Goal: Task Accomplishment & Management: Manage account settings

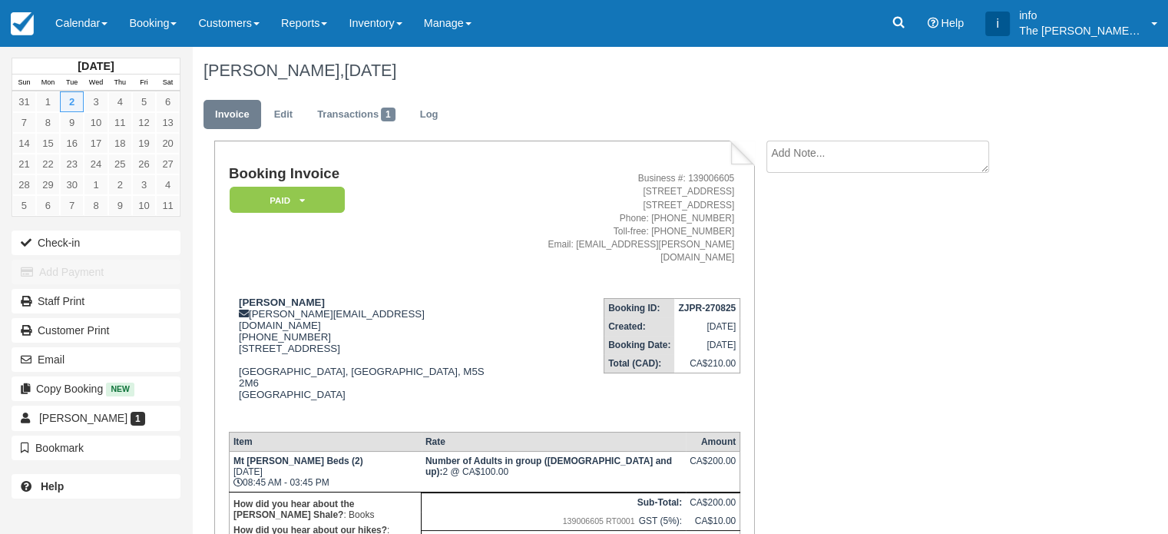
click at [230, 32] on link "Customers" at bounding box center [228, 23] width 83 height 46
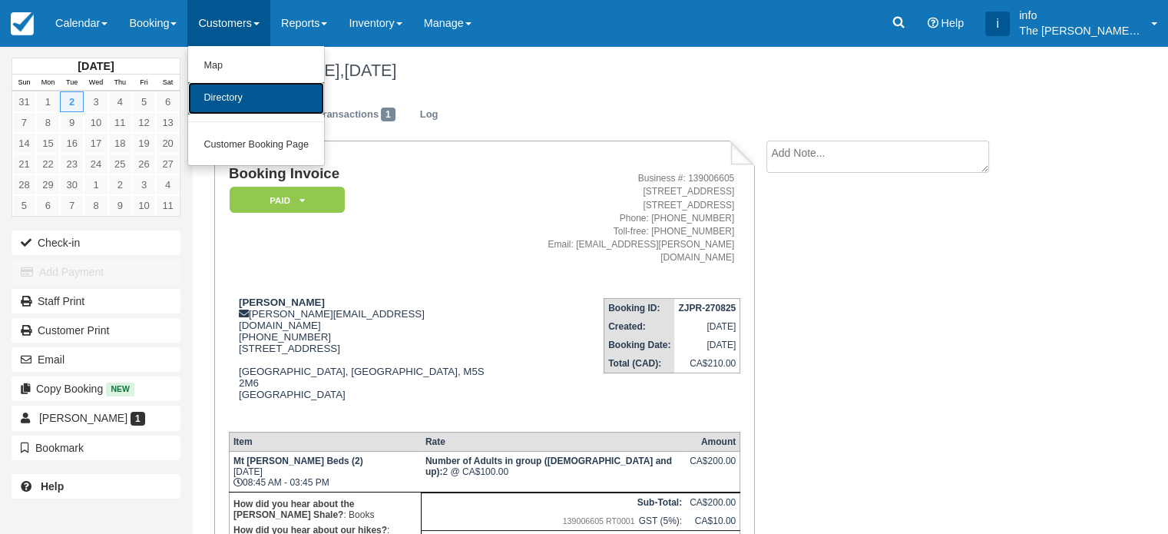
click at [227, 96] on link "Directory" at bounding box center [256, 98] width 136 height 32
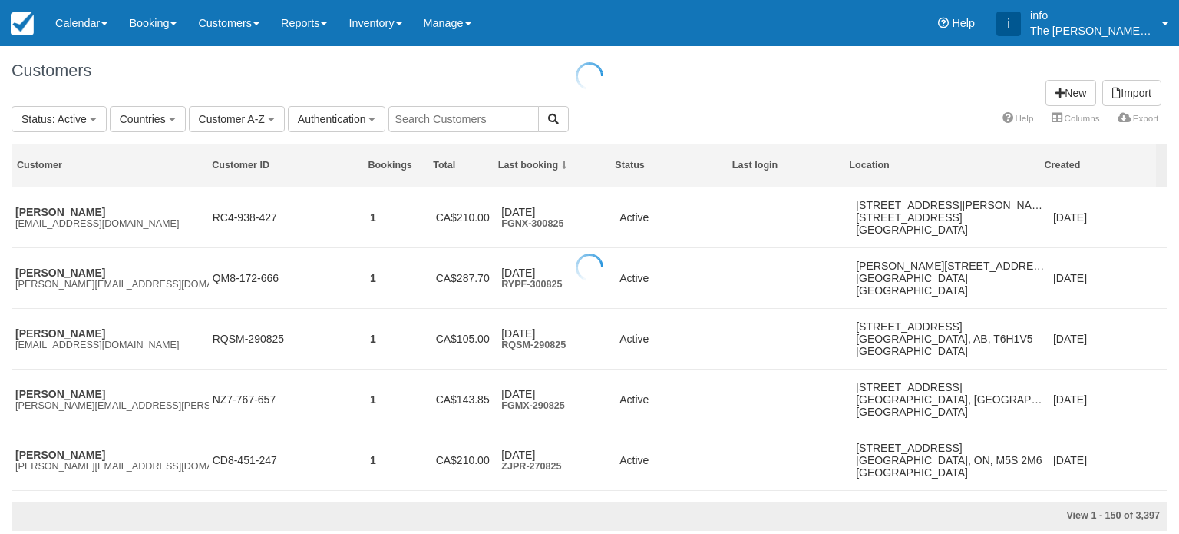
click at [435, 122] on div at bounding box center [589, 267] width 1179 height 534
click at [432, 115] on input "text" at bounding box center [464, 119] width 150 height 26
paste input "[EMAIL_ADDRESS][DOMAIN_NAME]"
type input "[EMAIL_ADDRESS][DOMAIN_NAME]"
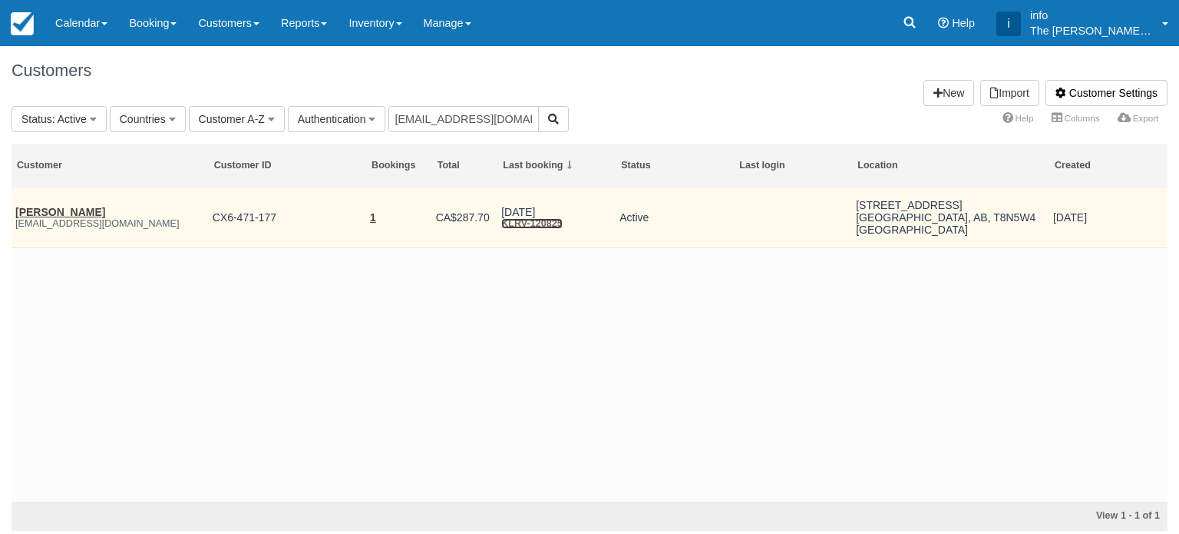
click at [519, 226] on link "KLRV-120825" at bounding box center [531, 223] width 61 height 11
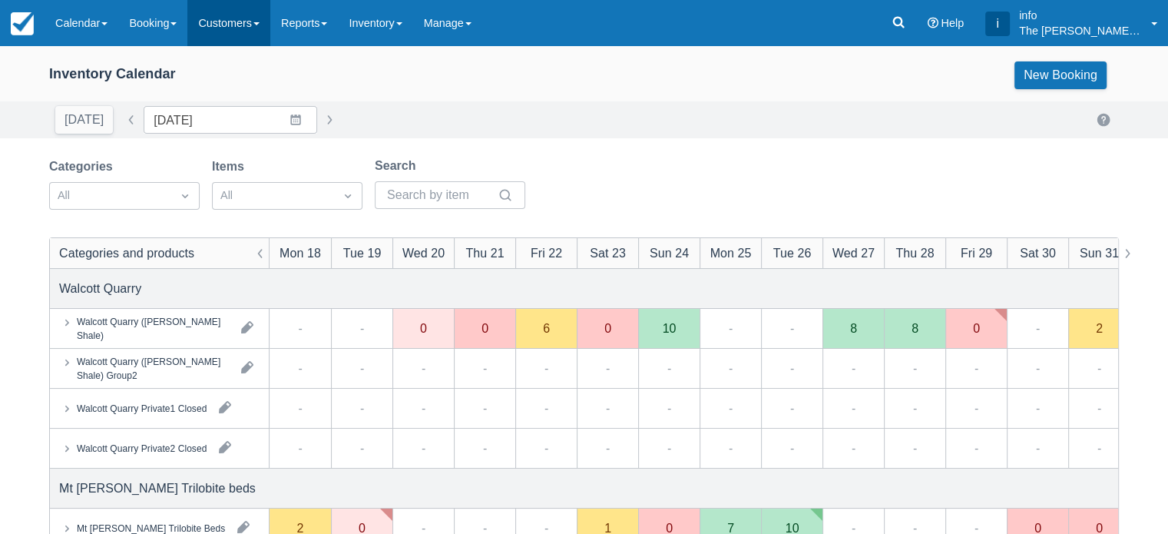
click at [260, 19] on link "Customers" at bounding box center [228, 23] width 83 height 46
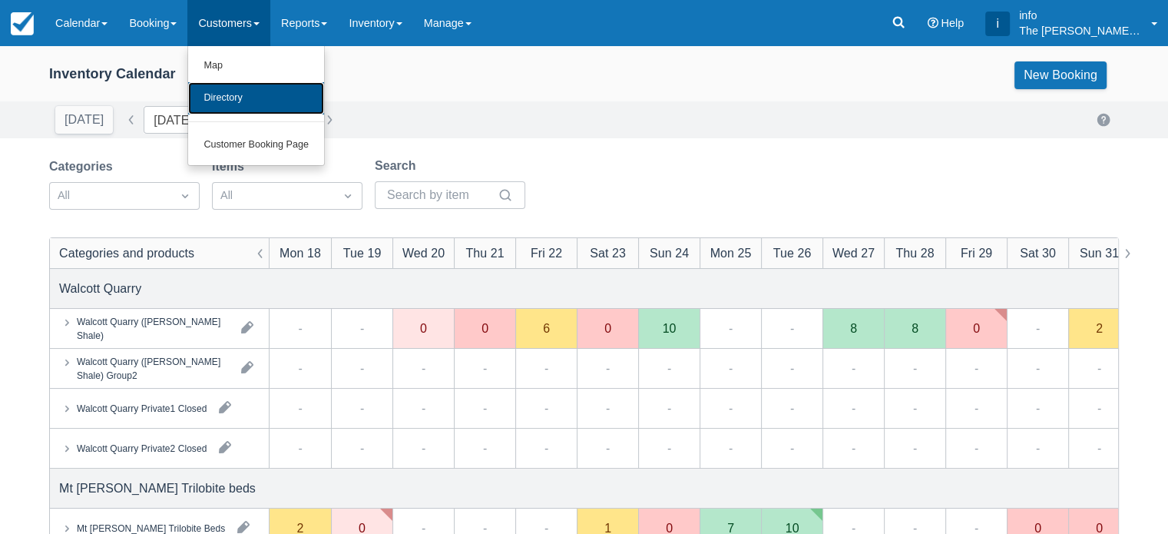
click at [261, 98] on link "Directory" at bounding box center [256, 98] width 136 height 32
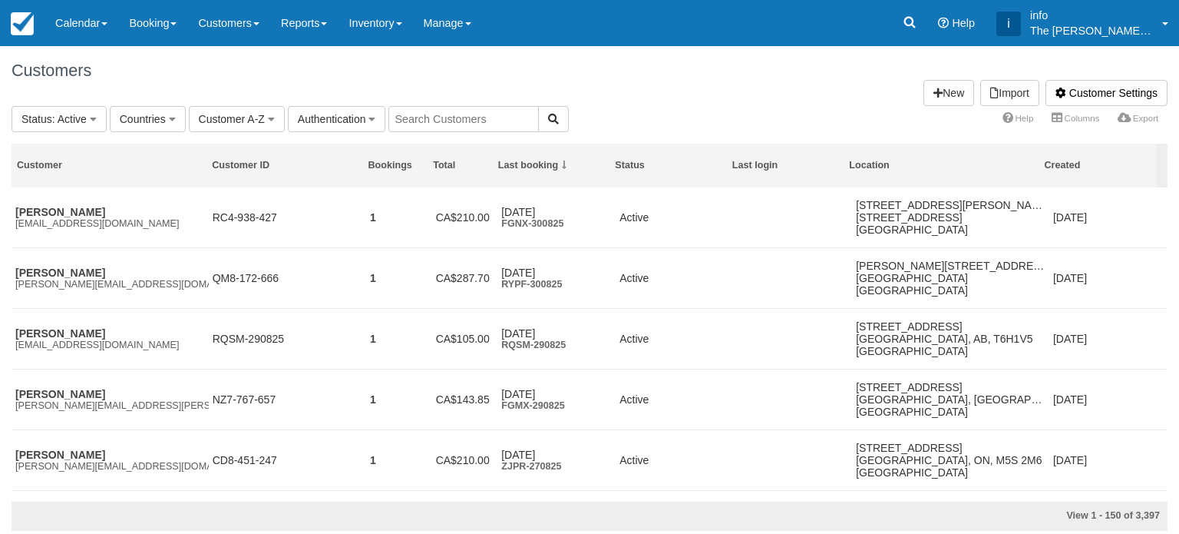
drag, startPoint x: 0, startPoint y: 0, endPoint x: 428, endPoint y: 113, distance: 443.1
click at [428, 113] on input "text" at bounding box center [464, 119] width 150 height 26
paste input "[EMAIL_ADDRESS][DOMAIN_NAME]"
type input "odebourcier@gmail.com"
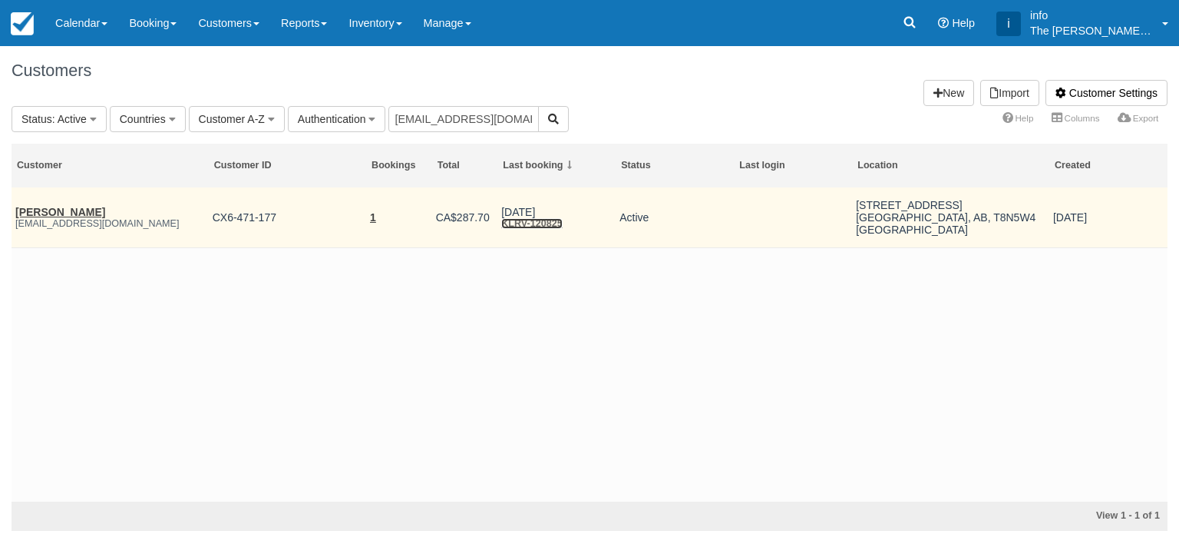
click at [519, 223] on link "KLRV-120825" at bounding box center [531, 223] width 61 height 11
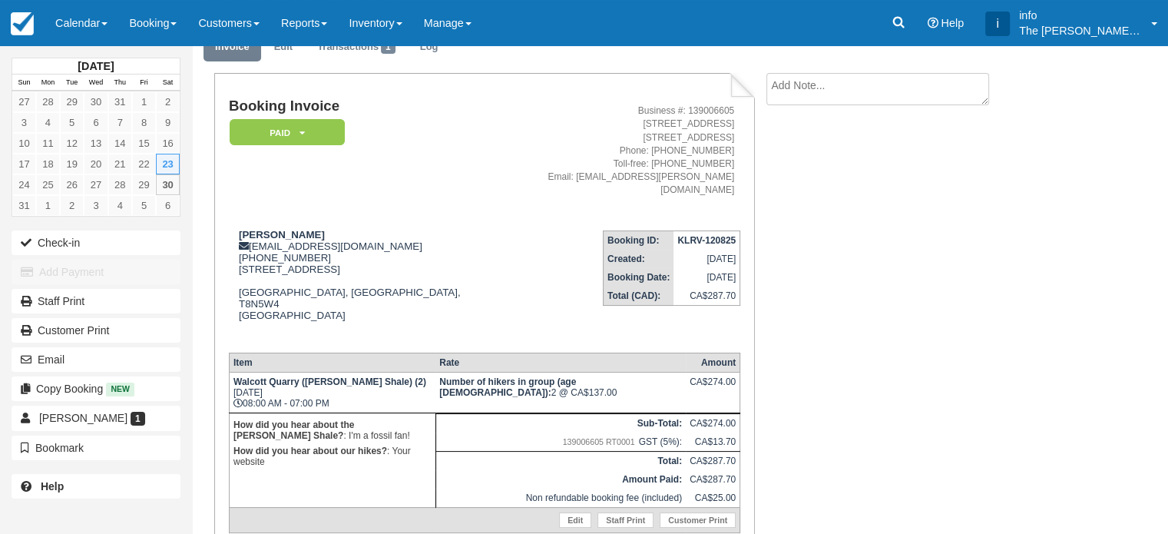
scroll to position [77, 0]
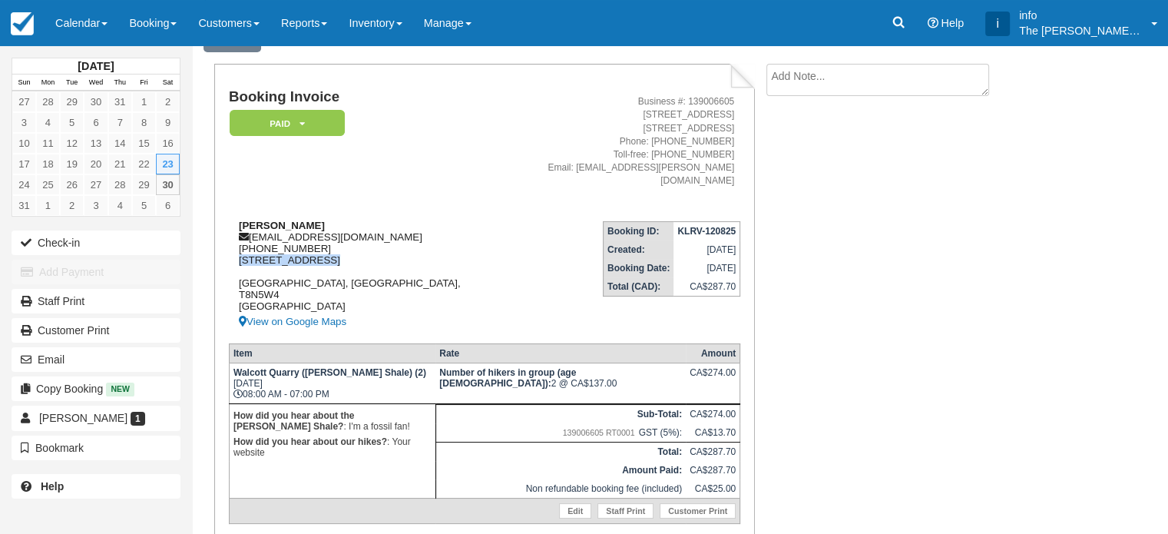
drag, startPoint x: 240, startPoint y: 248, endPoint x: 319, endPoint y: 250, distance: 79.1
click at [319, 250] on div "[PERSON_NAME] [EMAIL_ADDRESS][DOMAIN_NAME] [PHONE_NUMBER] [STREET_ADDRESS] View…" at bounding box center [357, 275] width 256 height 111
copy div "[STREET_ADDRESS]"
click at [399, 237] on div "[PERSON_NAME] [EMAIL_ADDRESS][DOMAIN_NAME] [PHONE_NUMBER] [STREET_ADDRESS] View…" at bounding box center [357, 275] width 256 height 111
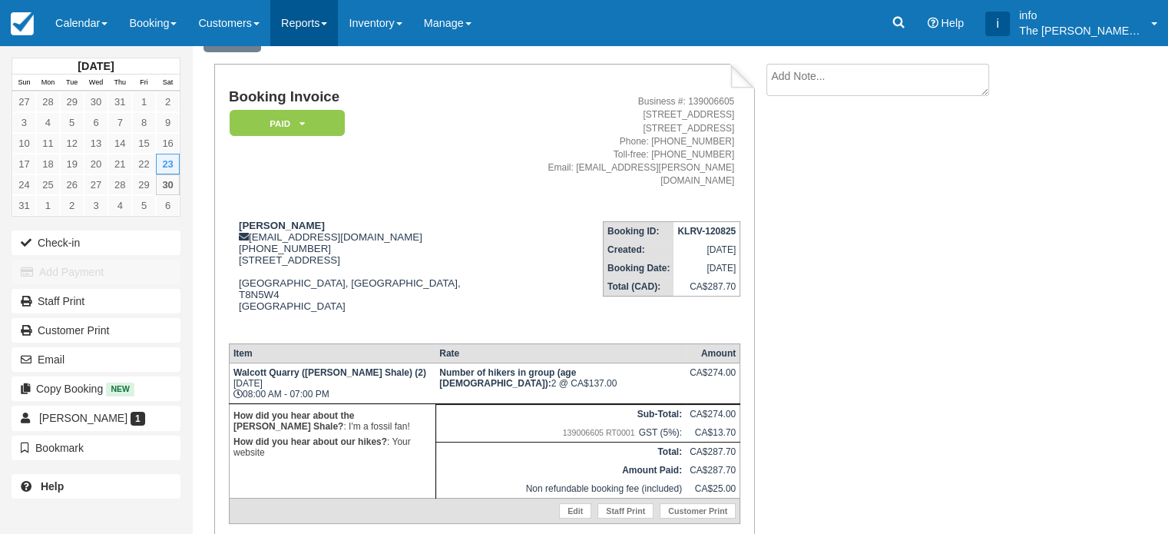
click at [315, 21] on link "Reports" at bounding box center [304, 23] width 68 height 46
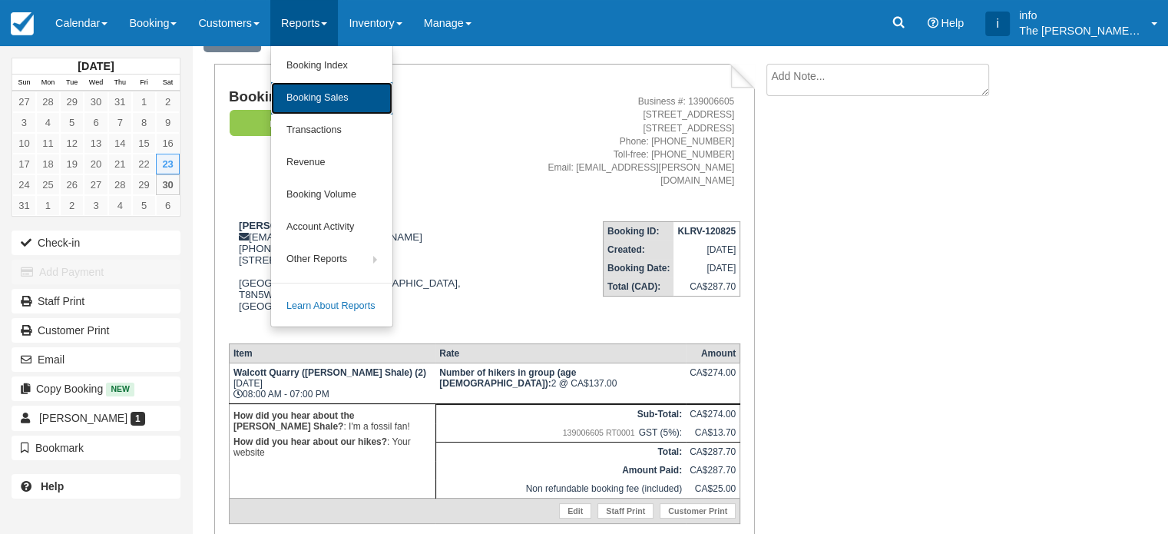
click at [326, 108] on link "Booking Sales" at bounding box center [331, 98] width 121 height 32
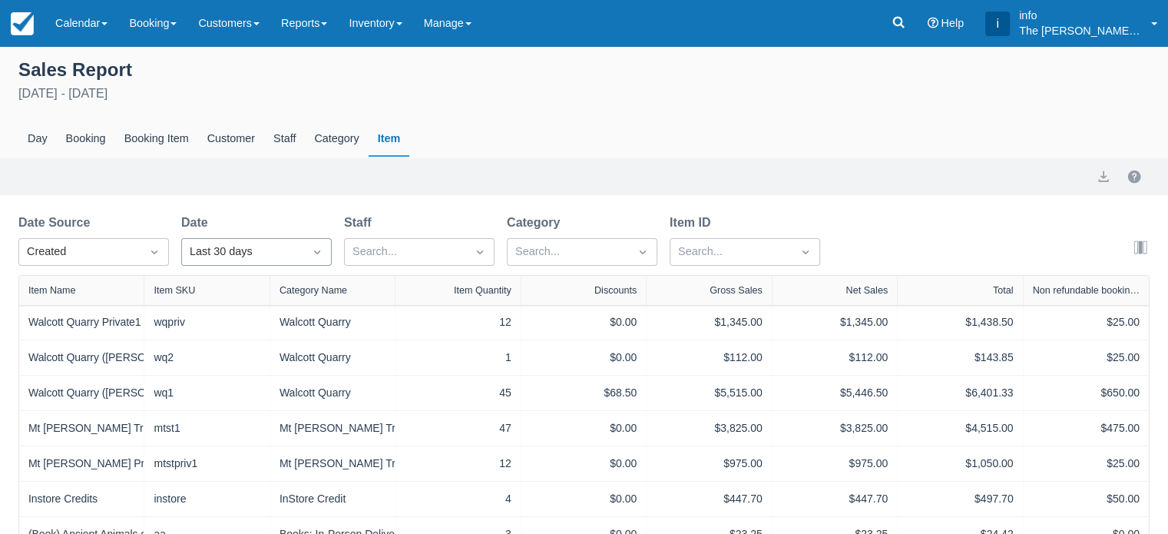
click at [303, 255] on div "Last 30 days" at bounding box center [242, 252] width 121 height 25
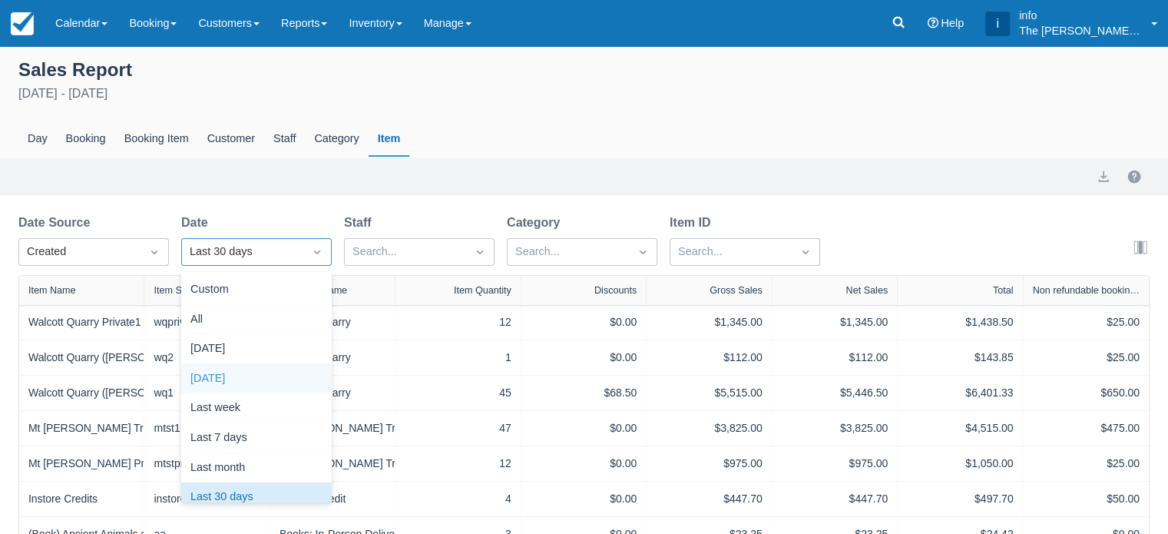
click at [223, 375] on div "Yesterday" at bounding box center [256, 379] width 150 height 30
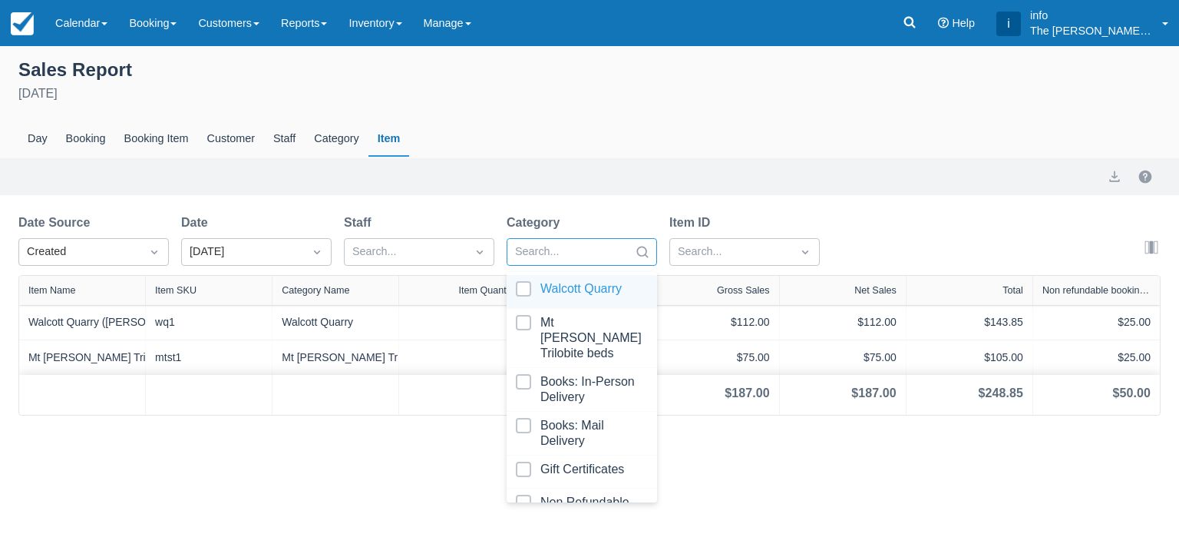
click at [564, 253] on div at bounding box center [568, 252] width 106 height 20
click at [518, 294] on div at bounding box center [582, 291] width 132 height 21
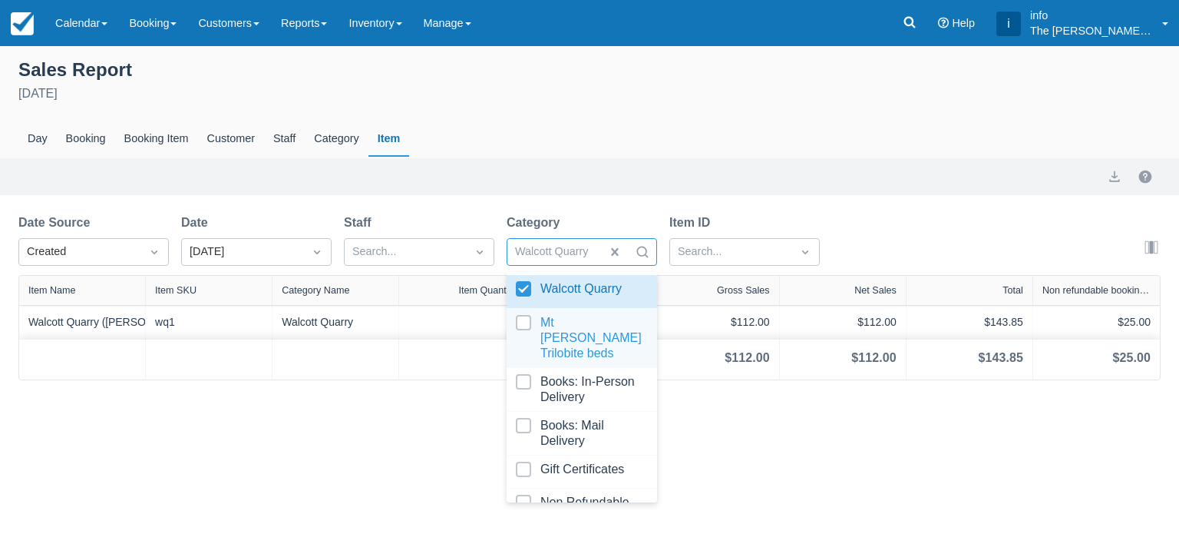
click at [518, 325] on div at bounding box center [582, 338] width 132 height 46
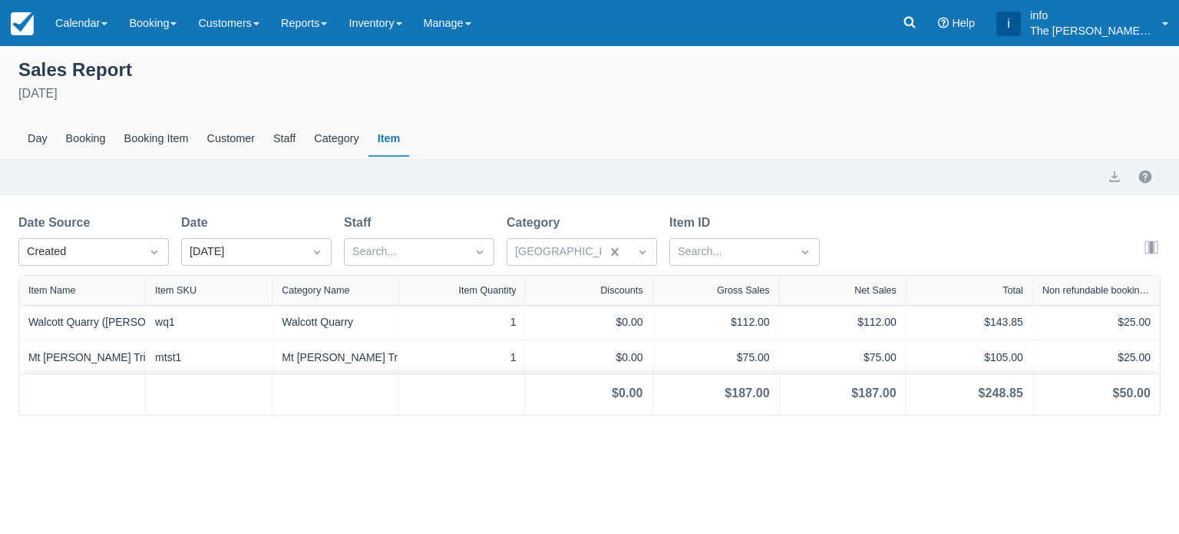
click at [310, 208] on div "Sales Report August 29th 2025 Day Booking Booking Item Customer Staff Category …" at bounding box center [589, 230] width 1179 height 369
click at [156, 256] on icon "Dropdown icon" at bounding box center [154, 251] width 15 height 15
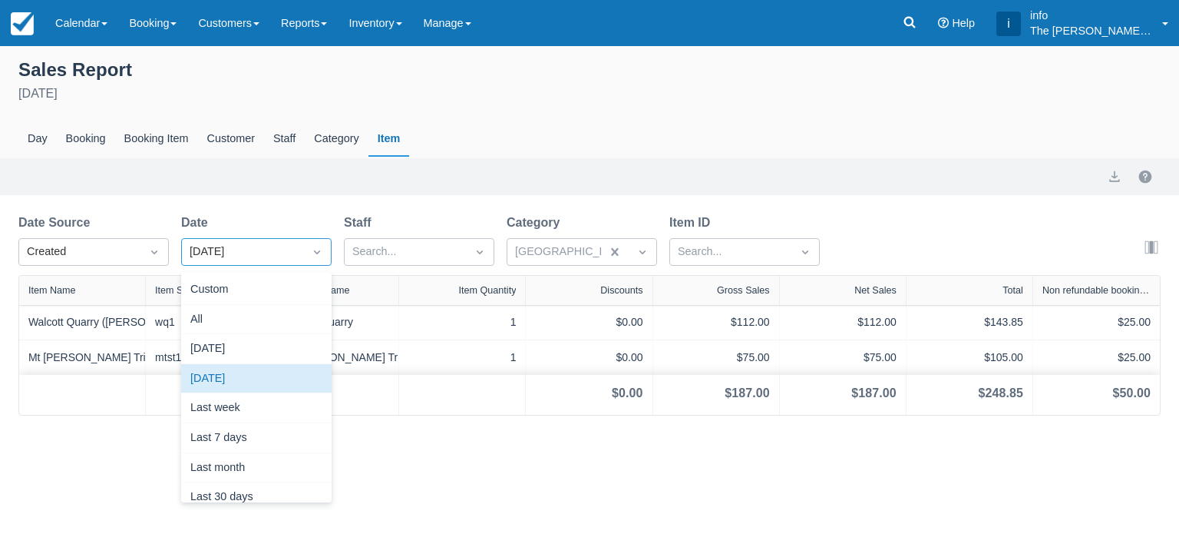
click at [309, 252] on div at bounding box center [317, 251] width 28 height 21
click at [276, 292] on div "Custom" at bounding box center [256, 290] width 150 height 30
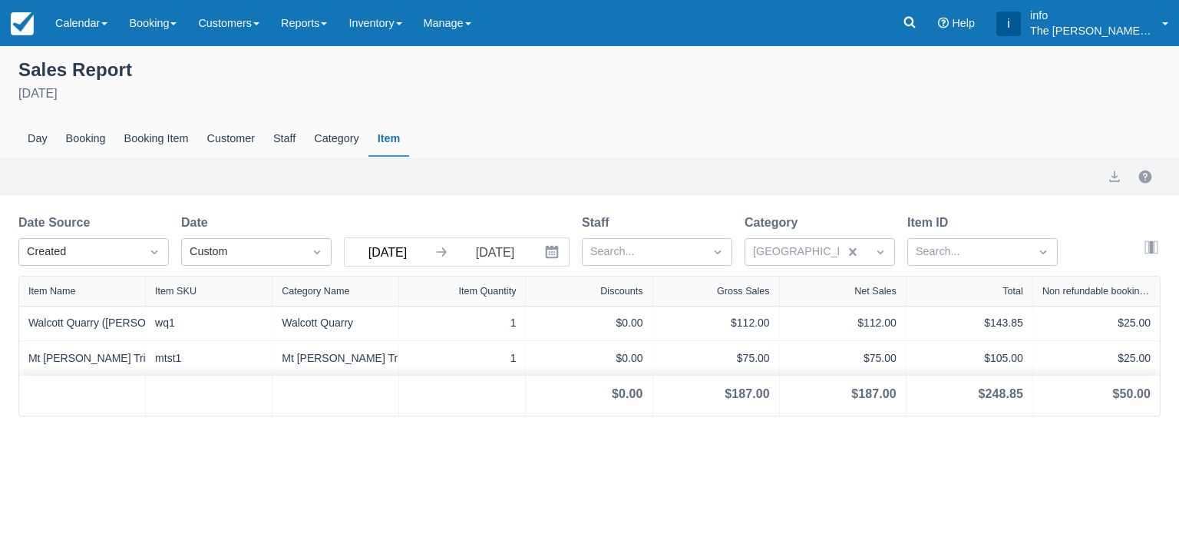
click at [395, 251] on input "29 Aug 25" at bounding box center [388, 252] width 86 height 28
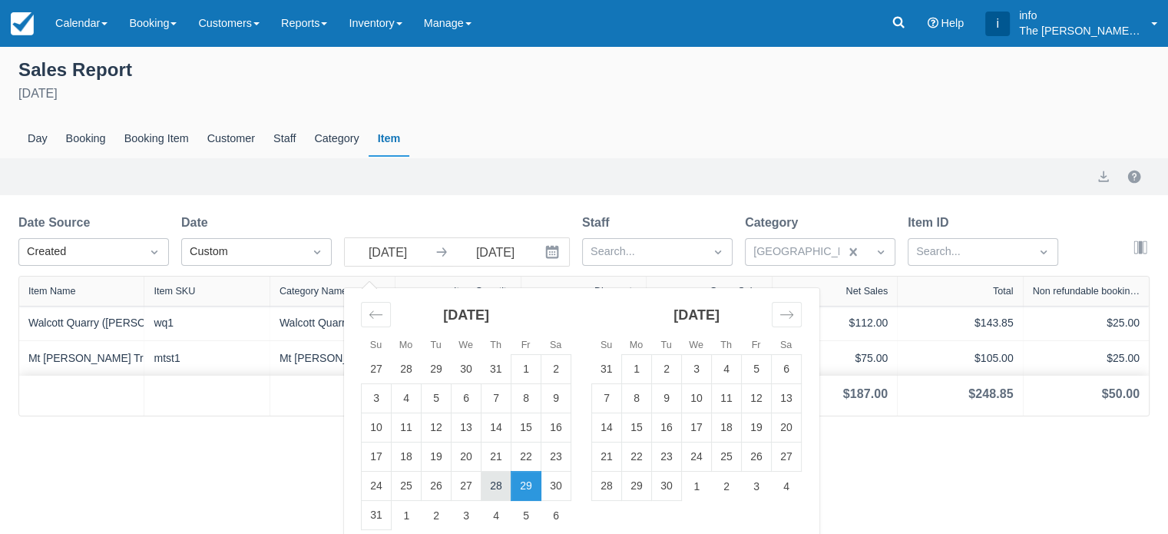
click at [491, 488] on td "28" at bounding box center [496, 485] width 30 height 29
type input "28 Aug 25"
click at [554, 490] on td "30" at bounding box center [556, 485] width 30 height 29
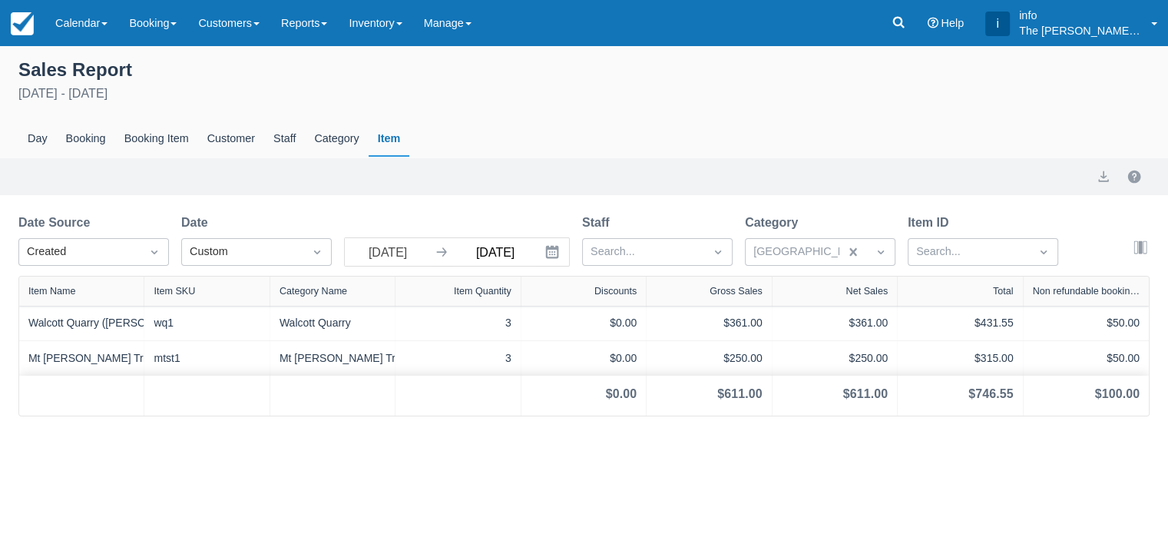
click at [483, 253] on input "30 Aug 25" at bounding box center [495, 252] width 86 height 28
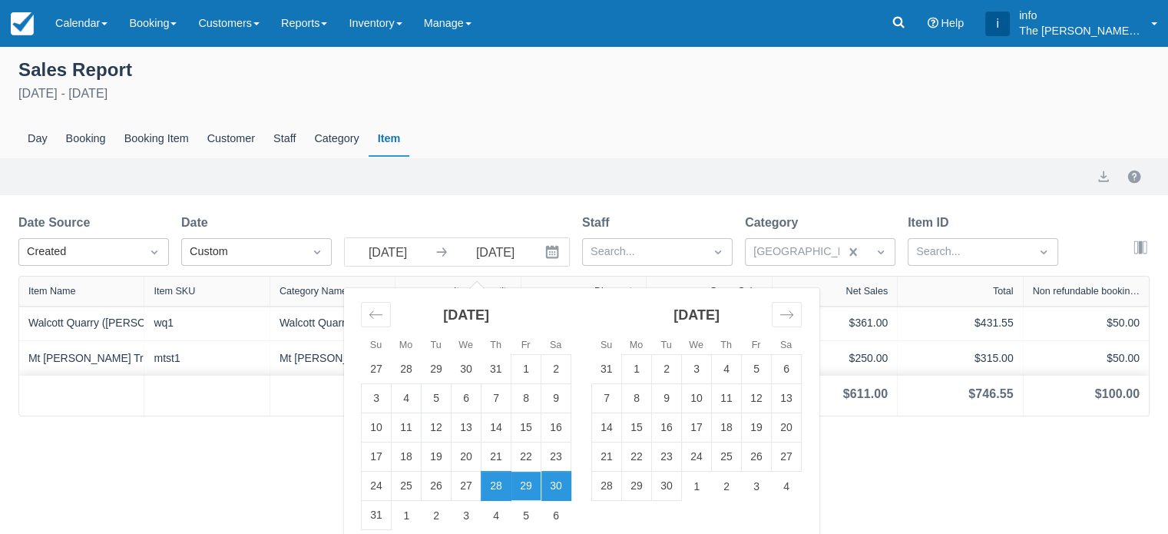
click at [533, 487] on td "29" at bounding box center [526, 485] width 30 height 29
type input "29 Aug 25"
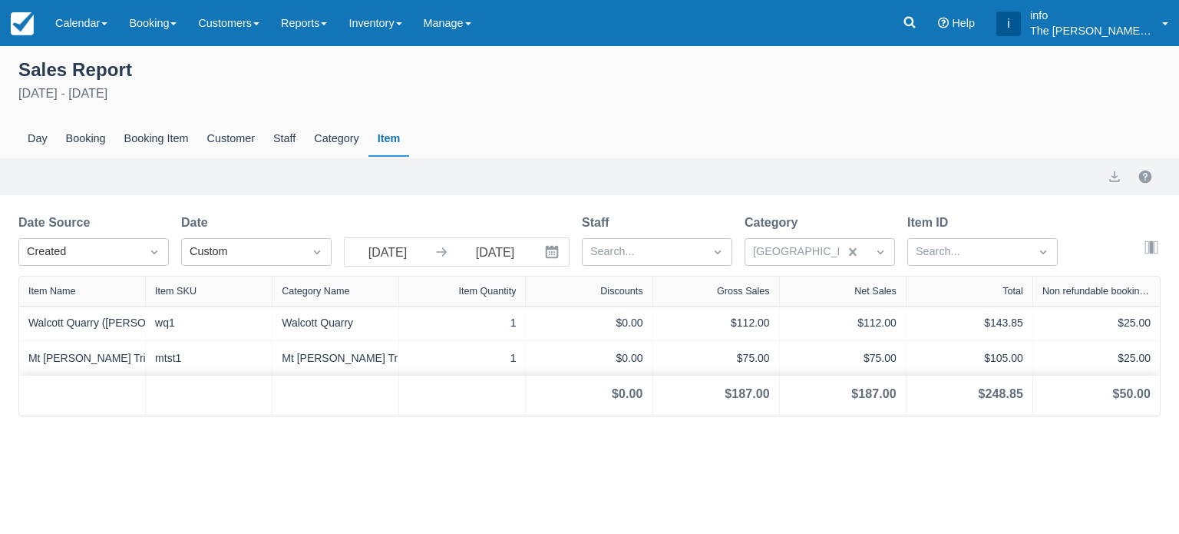
click at [551, 253] on icon "Interact with the calendar and add the check-in date for your trip." at bounding box center [551, 251] width 15 height 15
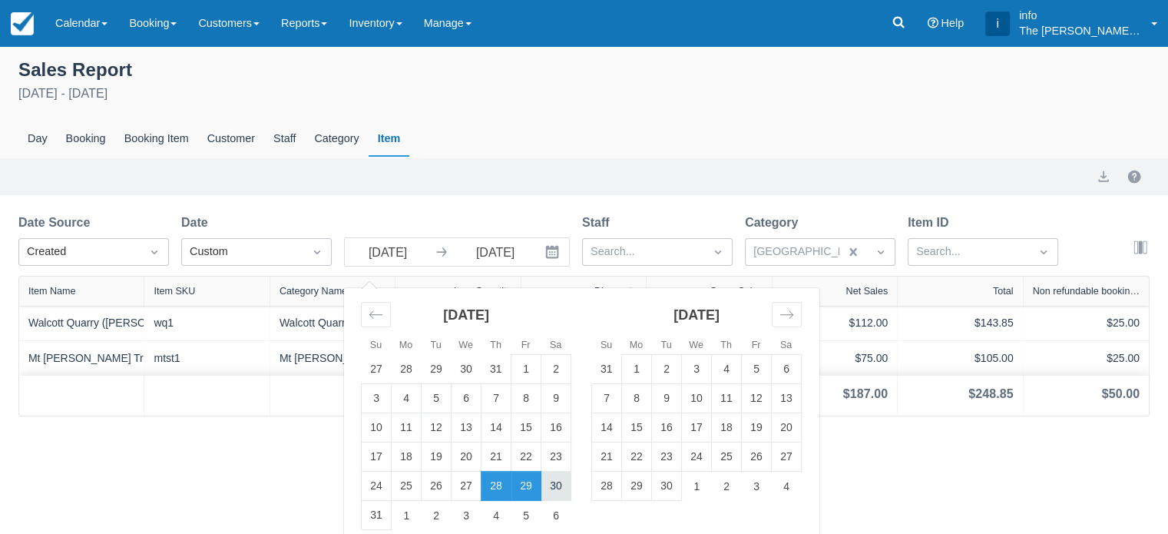
click at [556, 482] on td "30" at bounding box center [556, 485] width 30 height 29
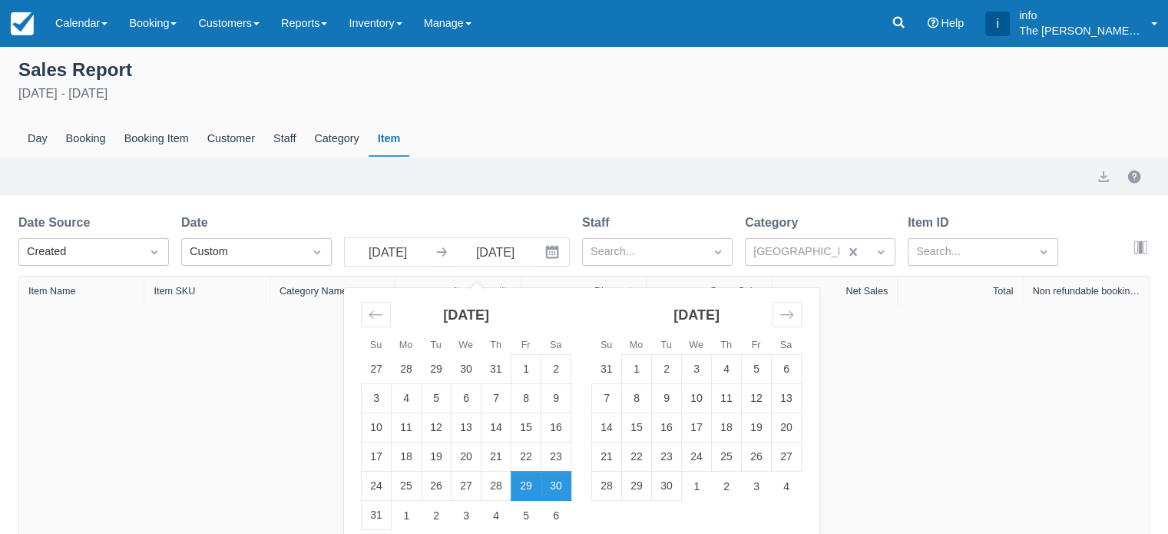
click at [276, 429] on div "No Bookings Found Try modifying your search filters Learn More" at bounding box center [583, 432] width 1129 height 253
click at [412, 253] on input "30 Aug 25" at bounding box center [388, 252] width 86 height 28
click at [501, 485] on td "28" at bounding box center [496, 485] width 30 height 29
type input "28 Aug 25"
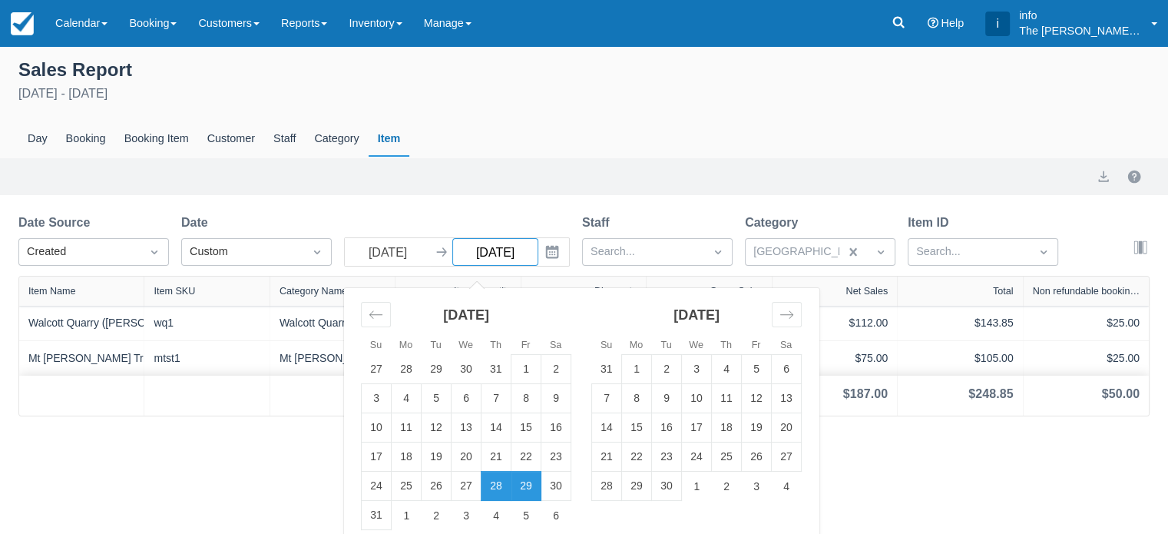
click at [531, 260] on input "29 Aug 25" at bounding box center [495, 252] width 86 height 28
click at [558, 479] on td "30" at bounding box center [556, 485] width 30 height 29
type input "30 Aug 25"
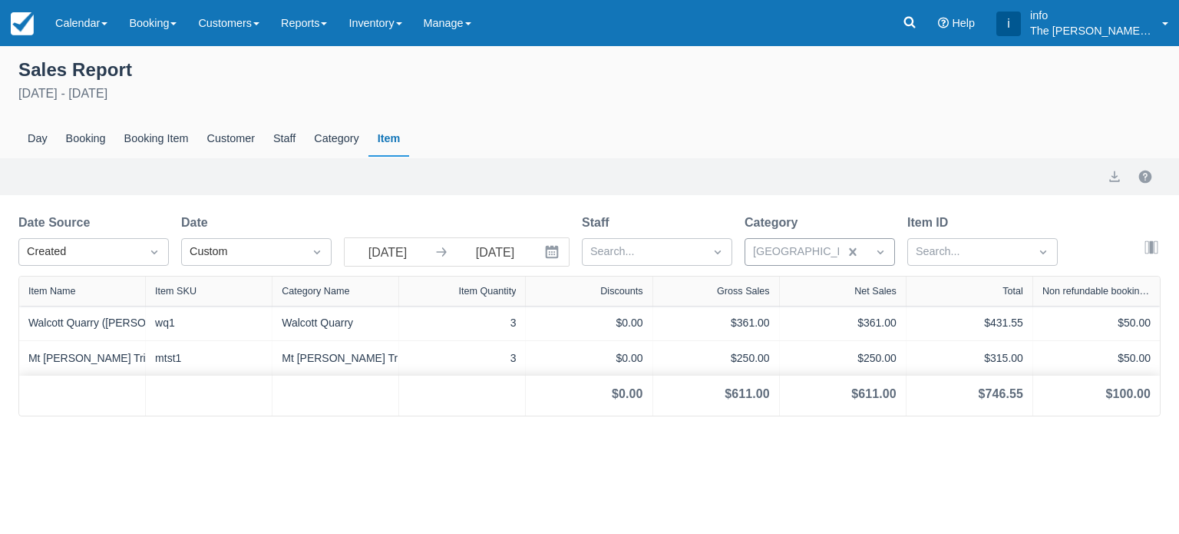
click at [833, 251] on div at bounding box center [951, 252] width 396 height 20
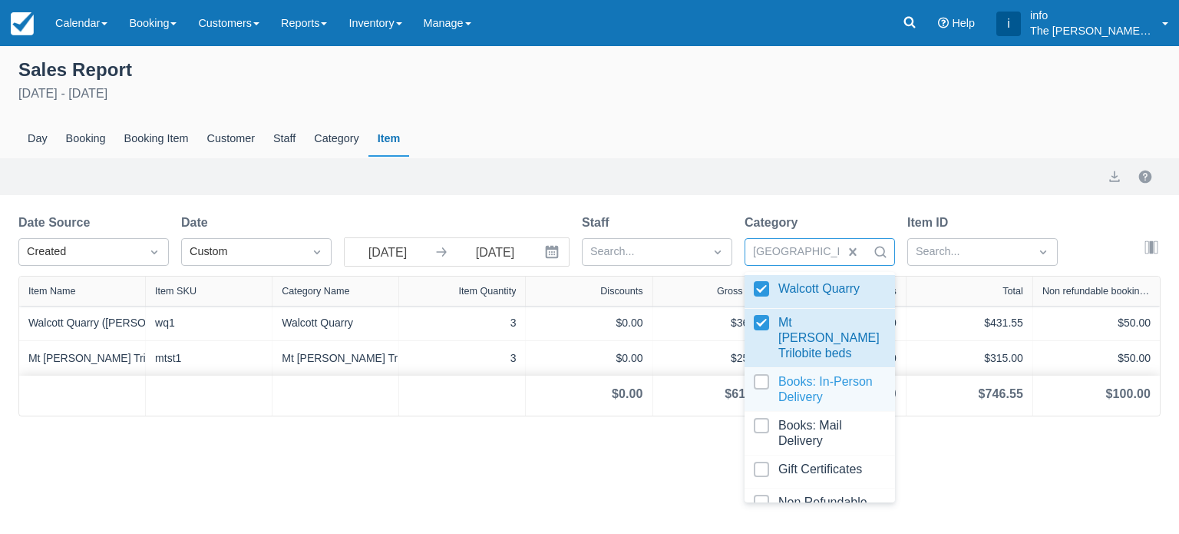
click at [763, 374] on div at bounding box center [820, 389] width 132 height 31
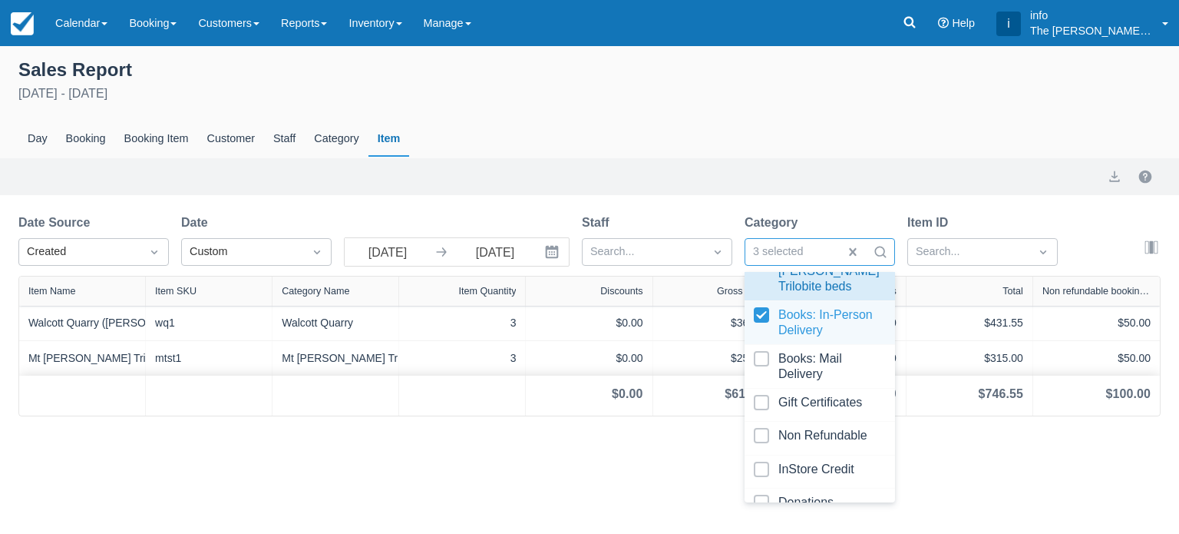
scroll to position [104, 0]
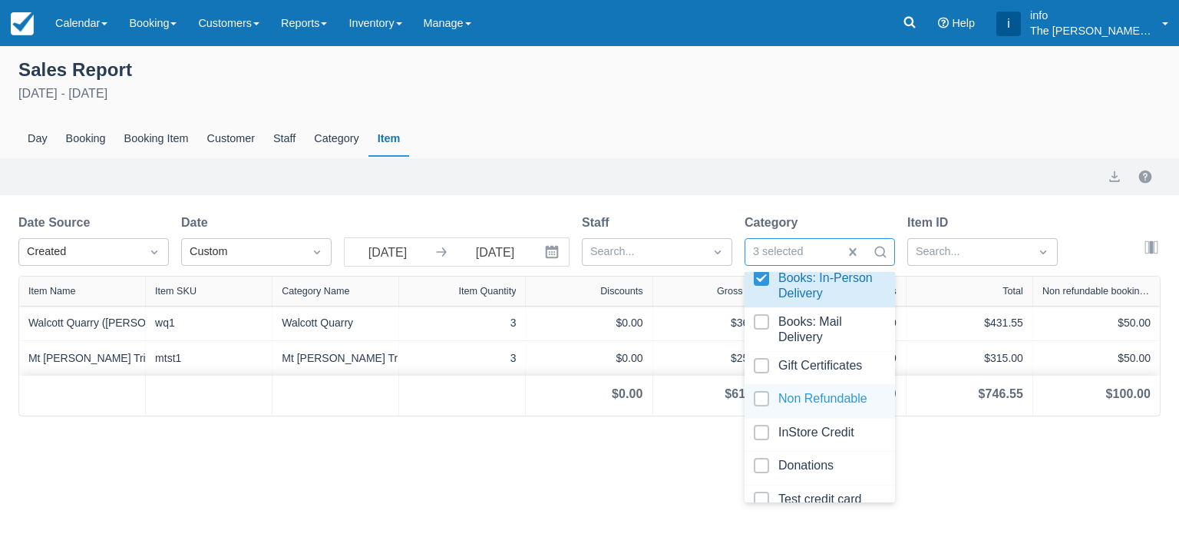
click at [647, 488] on div "Sales Report August 28th - August 30th 2025 Day Booking Booking Item Customer S…" at bounding box center [589, 290] width 1179 height 488
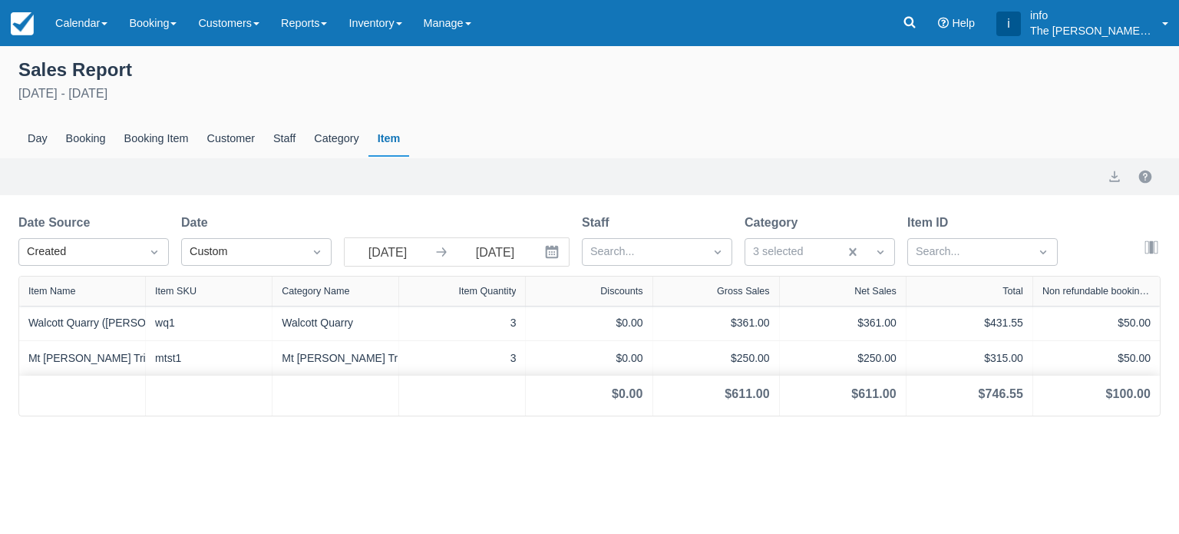
click at [440, 256] on icon at bounding box center [441, 251] width 15 height 15
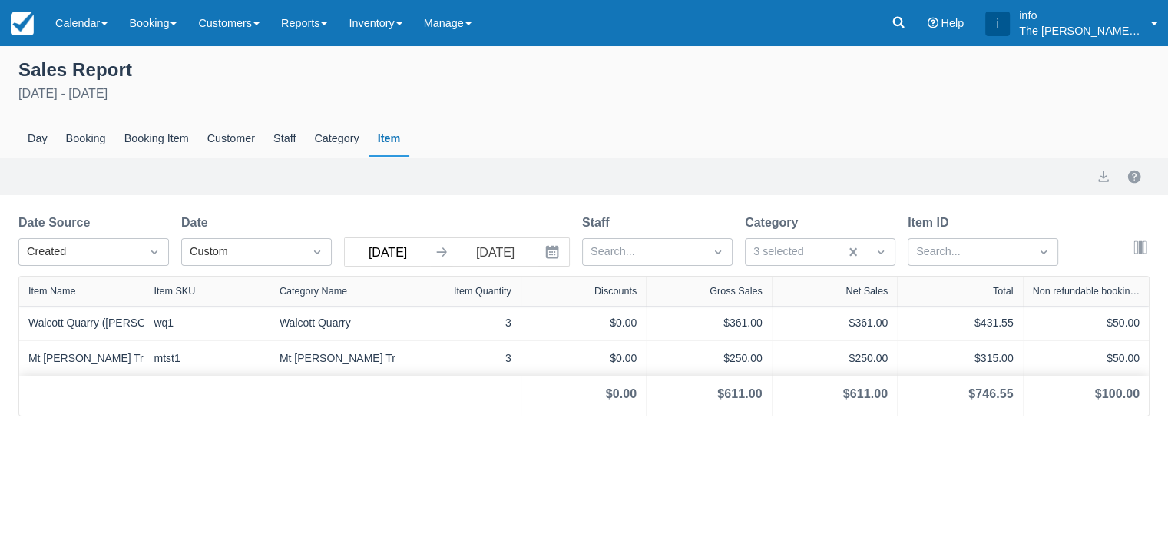
click at [408, 254] on input "28 Aug 25" at bounding box center [388, 252] width 86 height 28
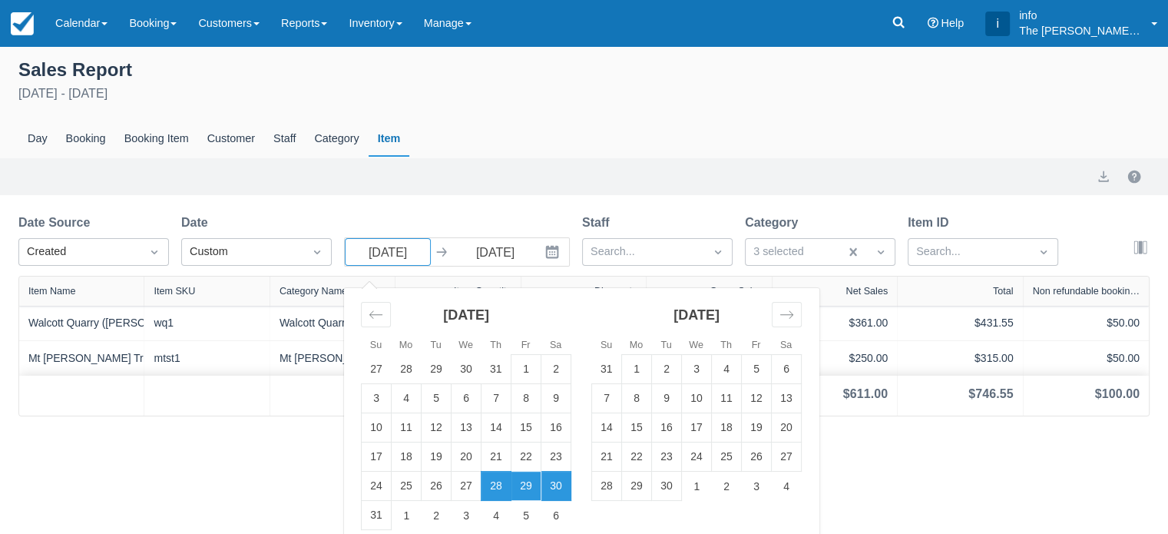
click at [536, 478] on td "29" at bounding box center [526, 485] width 30 height 29
click at [253, 478] on div "Sales Report August 29th - August 30th 2025 Day Booking Booking Item Customer S…" at bounding box center [584, 290] width 1168 height 488
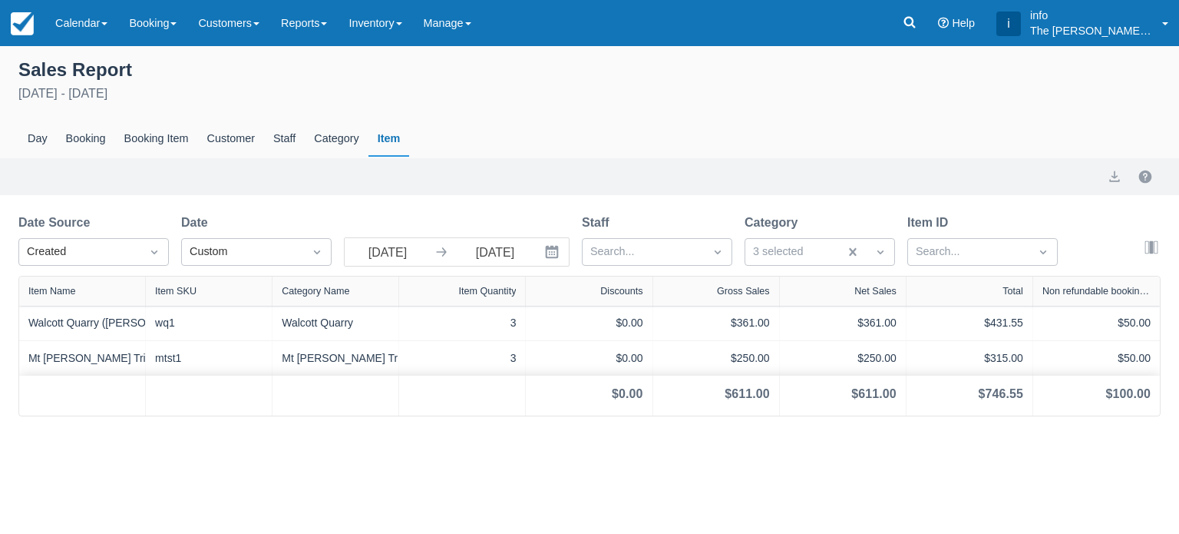
click at [447, 258] on icon at bounding box center [441, 251] width 15 height 15
click at [442, 256] on icon at bounding box center [441, 252] width 10 height 9
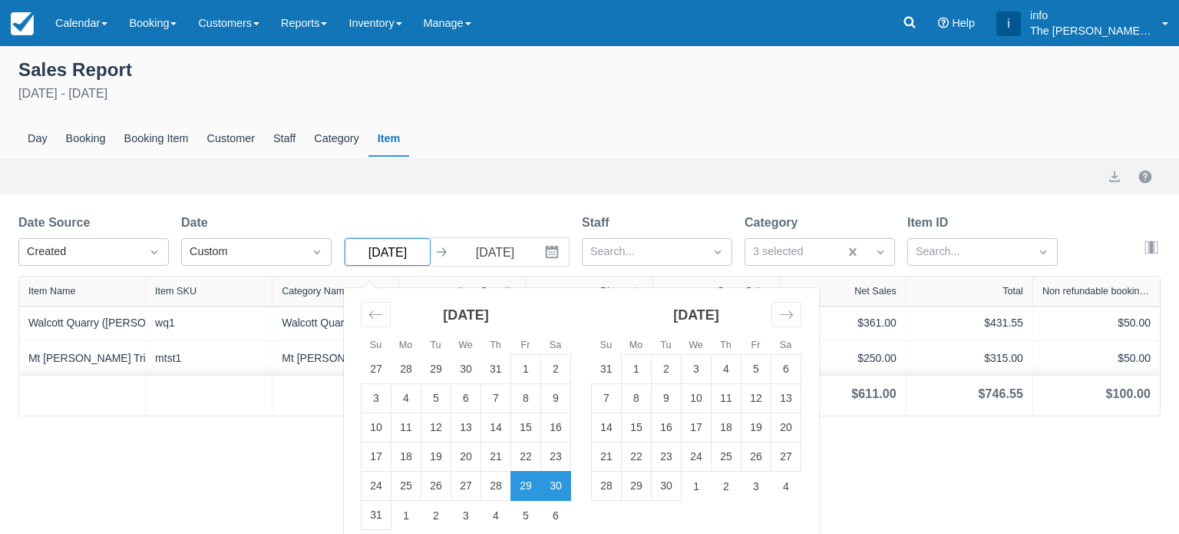
click at [381, 248] on input "29 Aug 25" at bounding box center [388, 252] width 86 height 28
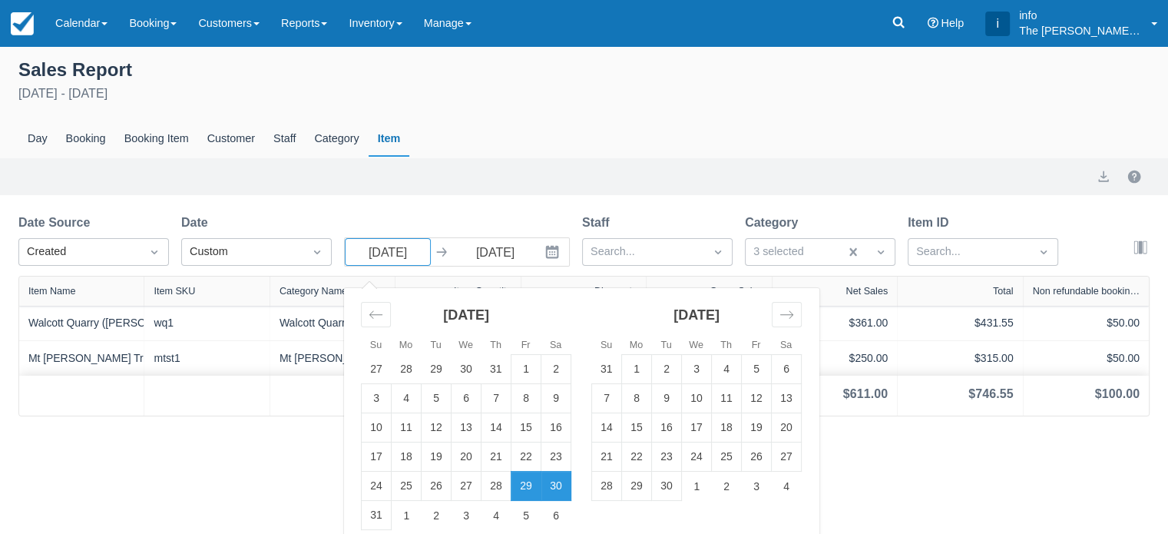
click at [551, 488] on td "30" at bounding box center [556, 485] width 30 height 29
click at [283, 459] on div "Sales Report August 30th 2025 Day Booking Booking Item Customer Staff Category …" at bounding box center [584, 290] width 1168 height 488
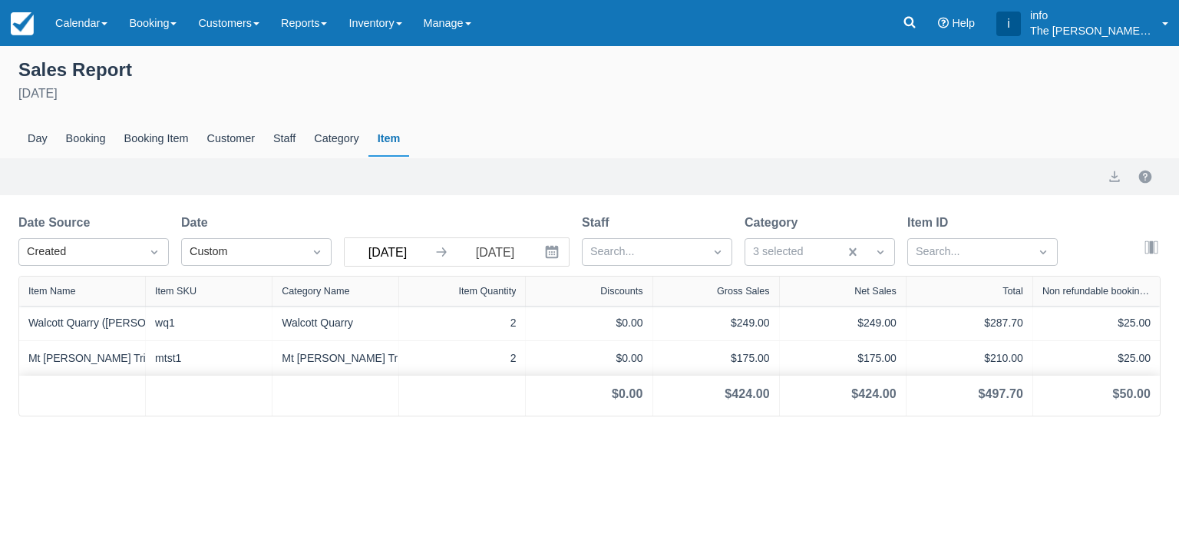
click at [395, 254] on input "30 Aug 25" at bounding box center [388, 252] width 86 height 28
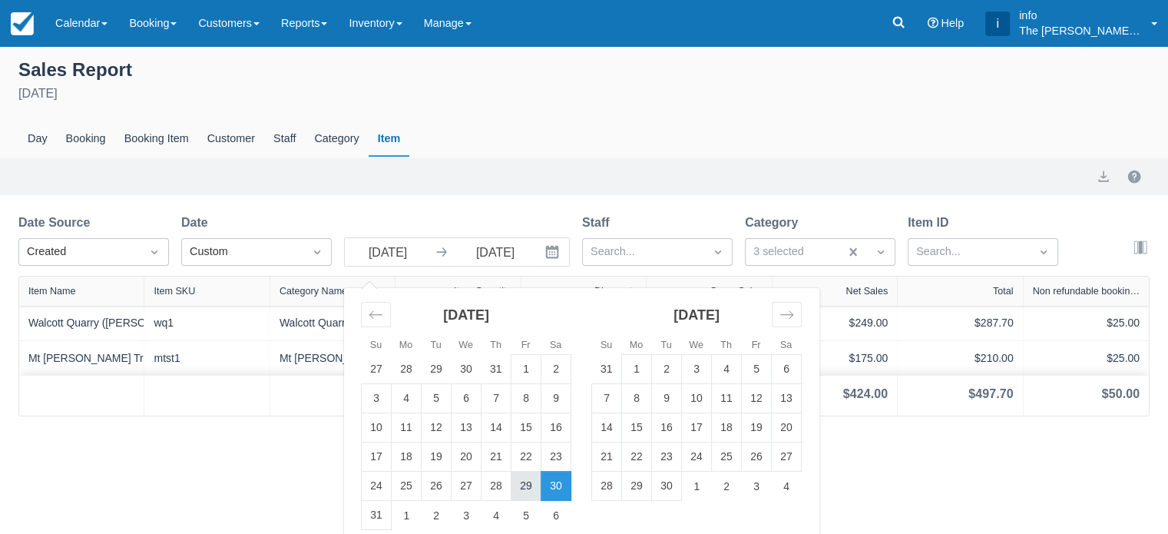
click at [536, 485] on td "29" at bounding box center [526, 485] width 30 height 29
click at [350, 465] on div "July 2025 29 30 1 2 3 4 5 6 7 8 9 10 11 12 13 14 15 16 17 18 19 20 21 22 23 24 …" at bounding box center [581, 418] width 475 height 260
click at [171, 479] on div "Sales Report August 29th - August 30th 2025 Day Booking Booking Item Customer S…" at bounding box center [584, 290] width 1168 height 488
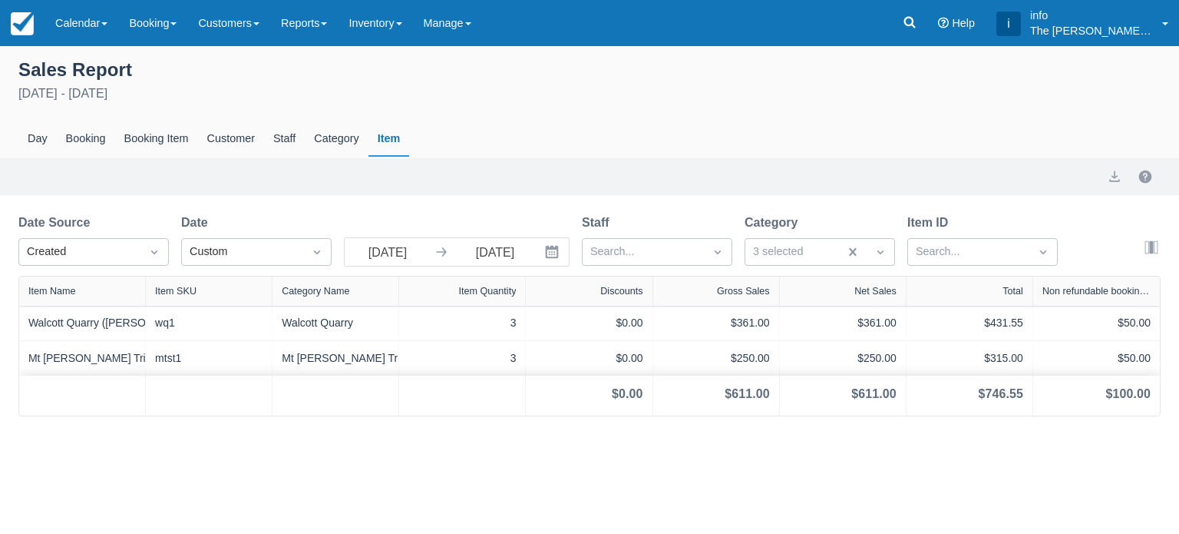
click at [439, 250] on icon at bounding box center [441, 251] width 15 height 15
click at [395, 252] on input "29 Aug 25" at bounding box center [388, 252] width 86 height 28
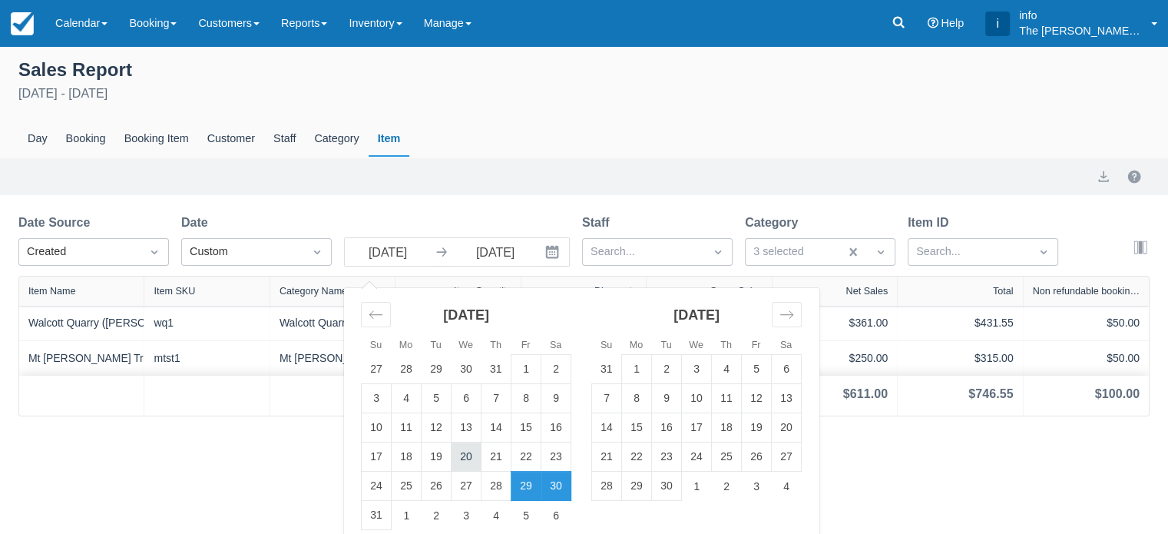
click at [469, 461] on td "20" at bounding box center [466, 456] width 30 height 29
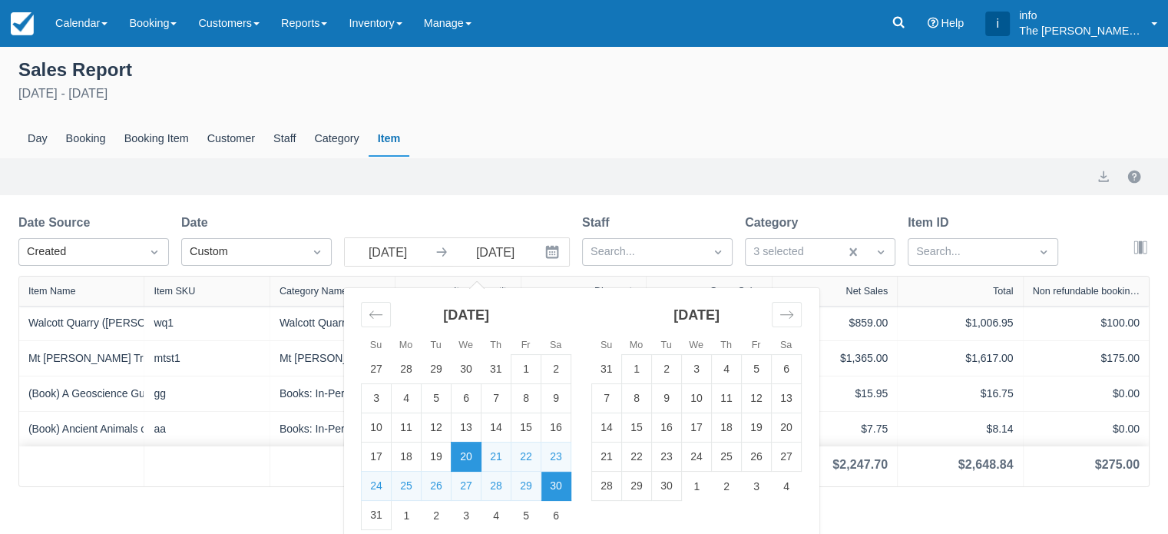
click at [557, 249] on icon "Interact with the calendar and add the check-in date for your trip." at bounding box center [552, 252] width 13 height 13
click at [451, 488] on td "27" at bounding box center [466, 485] width 30 height 29
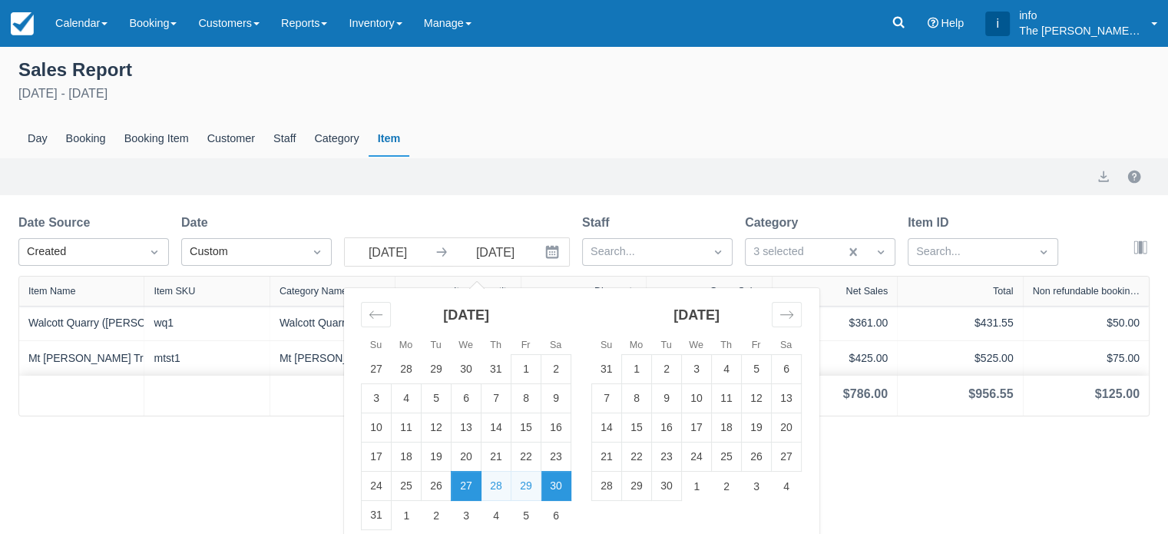
click at [287, 481] on div "Sales Report August 27th - August 30th 2025 Day Booking Booking Item Customer S…" at bounding box center [584, 290] width 1168 height 488
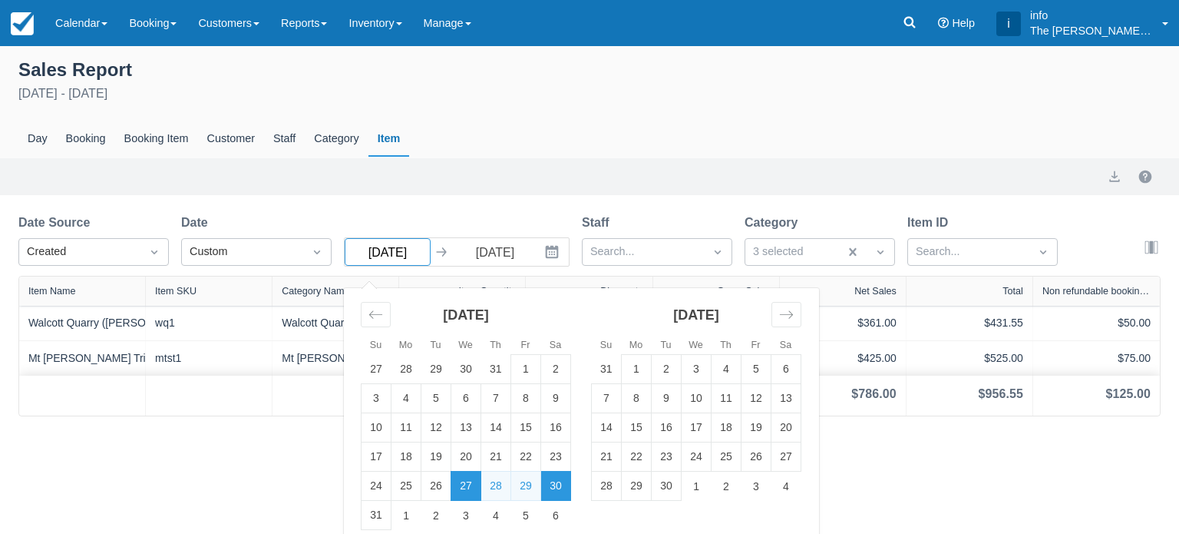
click at [399, 257] on input "27 Aug 25" at bounding box center [388, 252] width 86 height 28
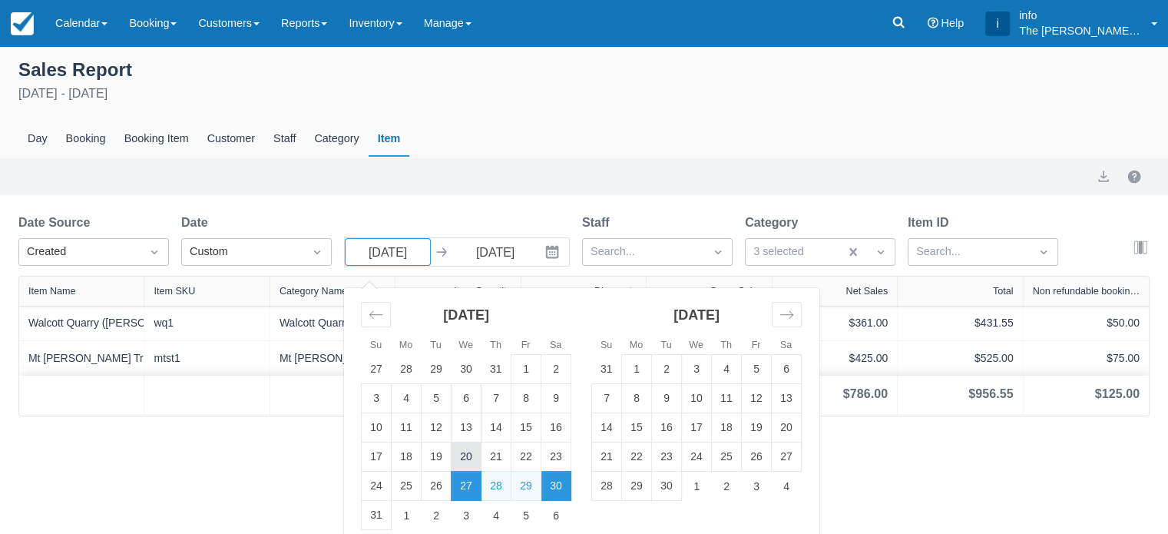
click at [470, 460] on td "20" at bounding box center [466, 456] width 30 height 29
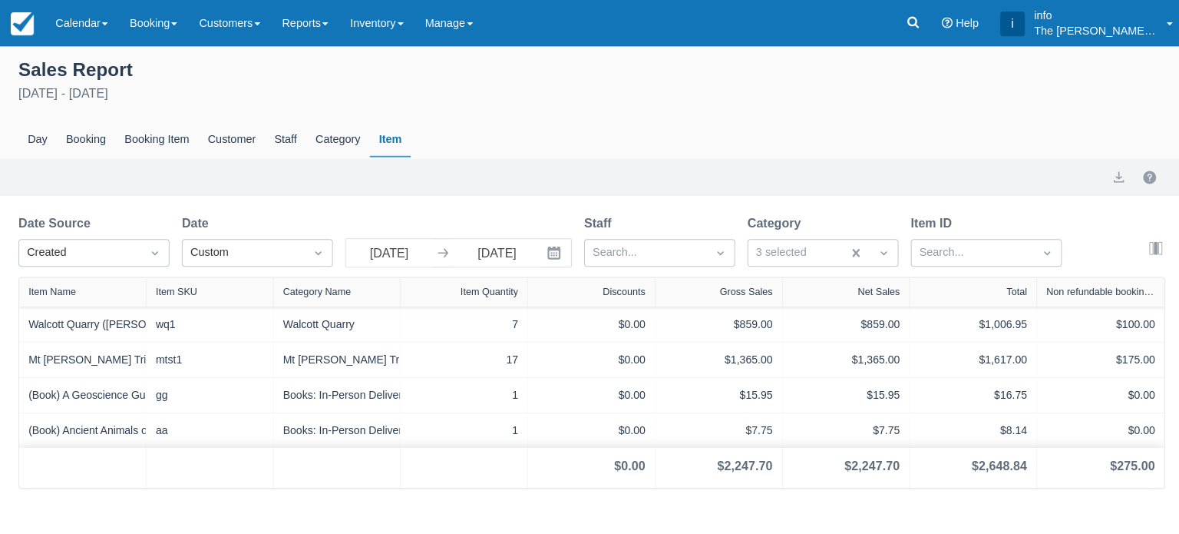
click at [554, 253] on icon "Interact with the calendar and add the check-in date for your trip." at bounding box center [552, 252] width 13 height 13
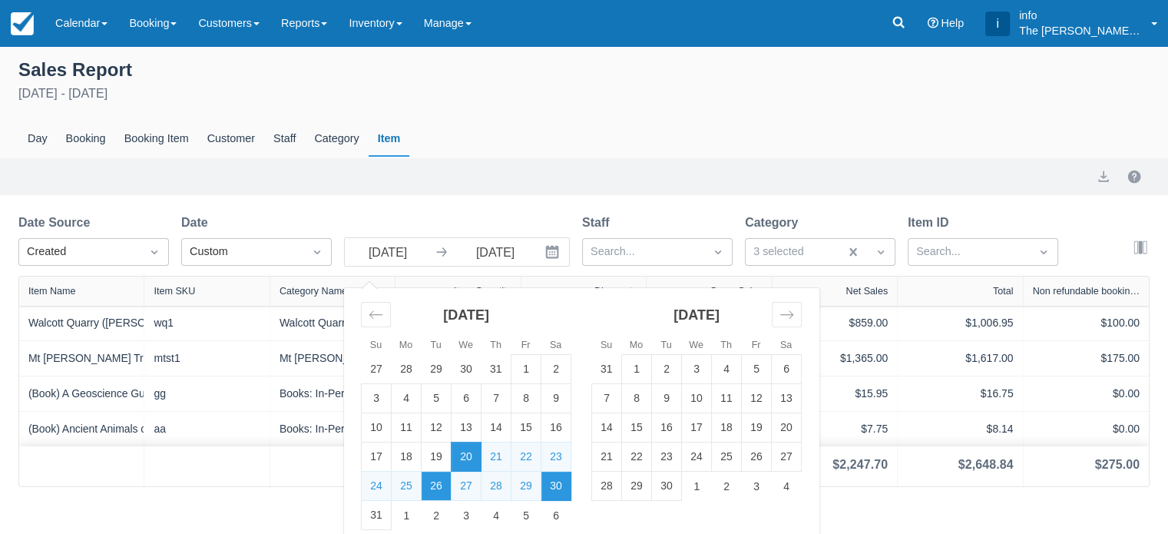
click at [445, 484] on td "26" at bounding box center [437, 485] width 30 height 29
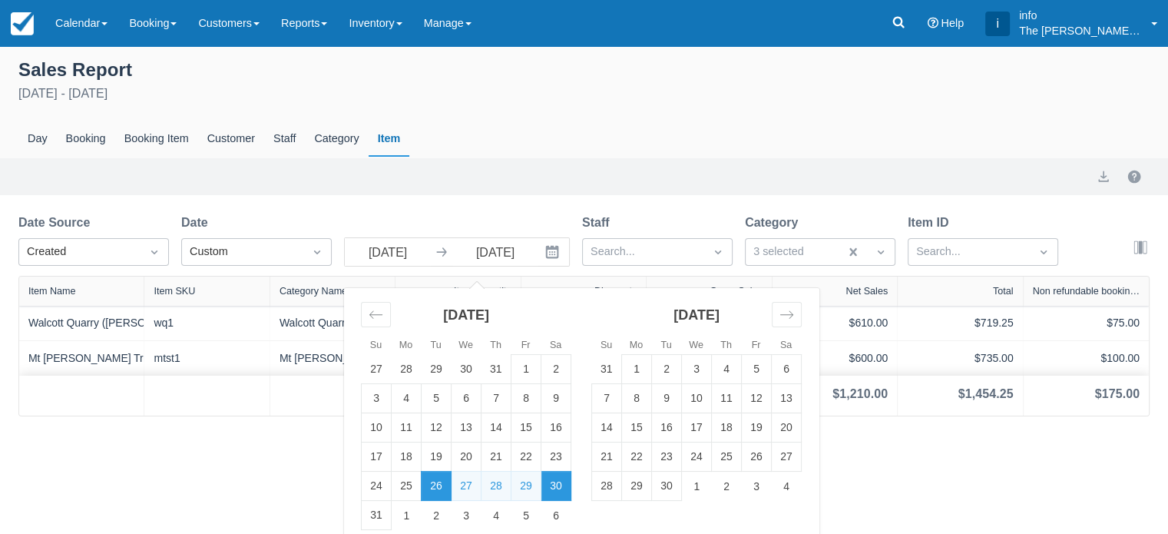
click at [238, 485] on div "Sales Report August 26th - August 30th 2025 Day Booking Booking Item Customer S…" at bounding box center [584, 290] width 1168 height 488
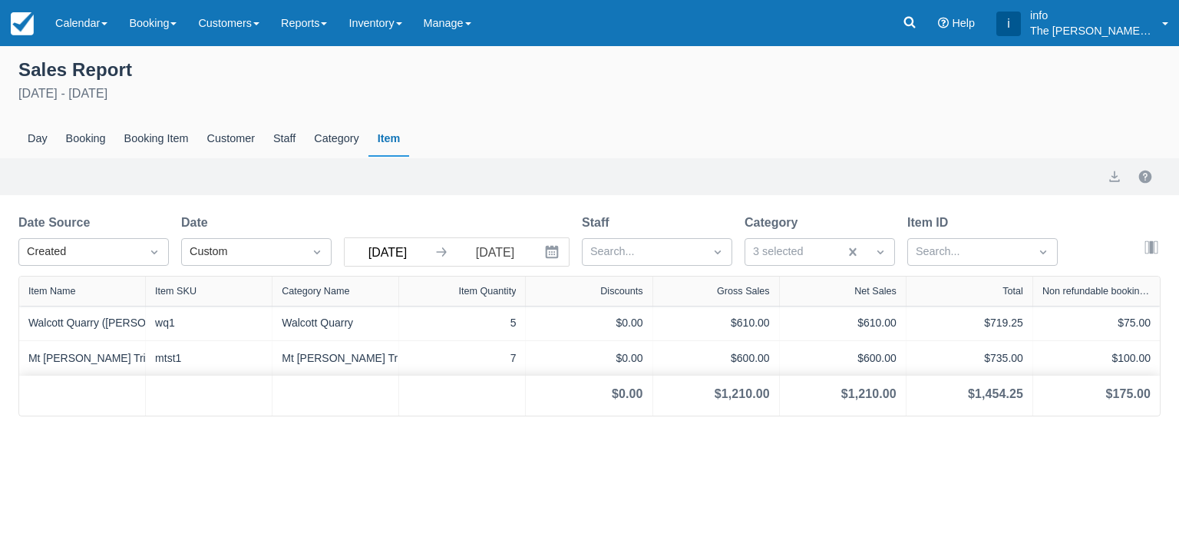
click at [395, 256] on input "26 Aug 25" at bounding box center [388, 252] width 86 height 28
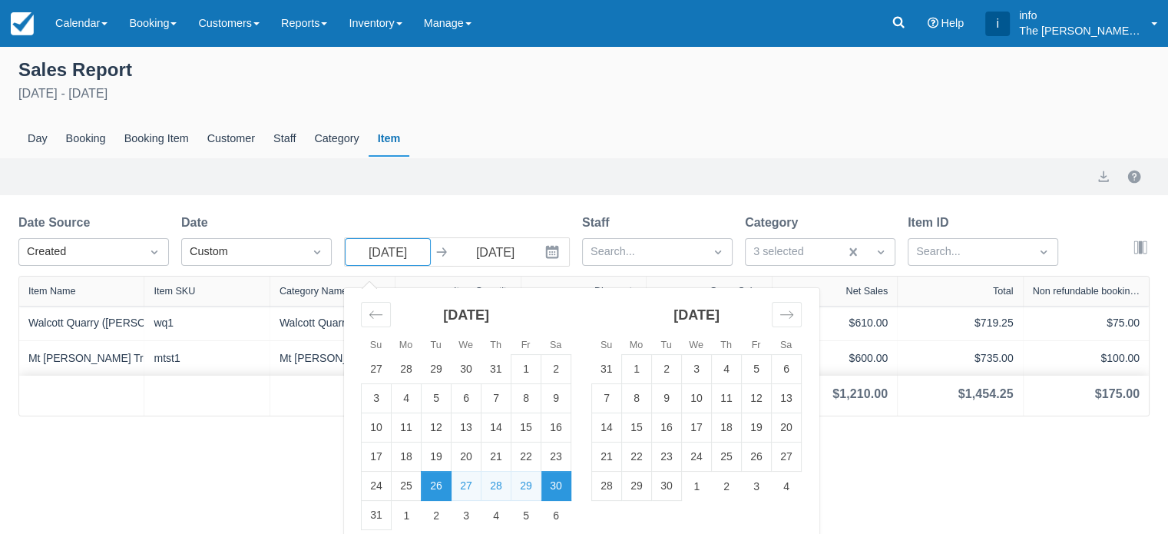
click at [271, 481] on div "Sales Report August 26th - August 30th 2025 Day Booking Booking Item Customer S…" at bounding box center [584, 290] width 1168 height 488
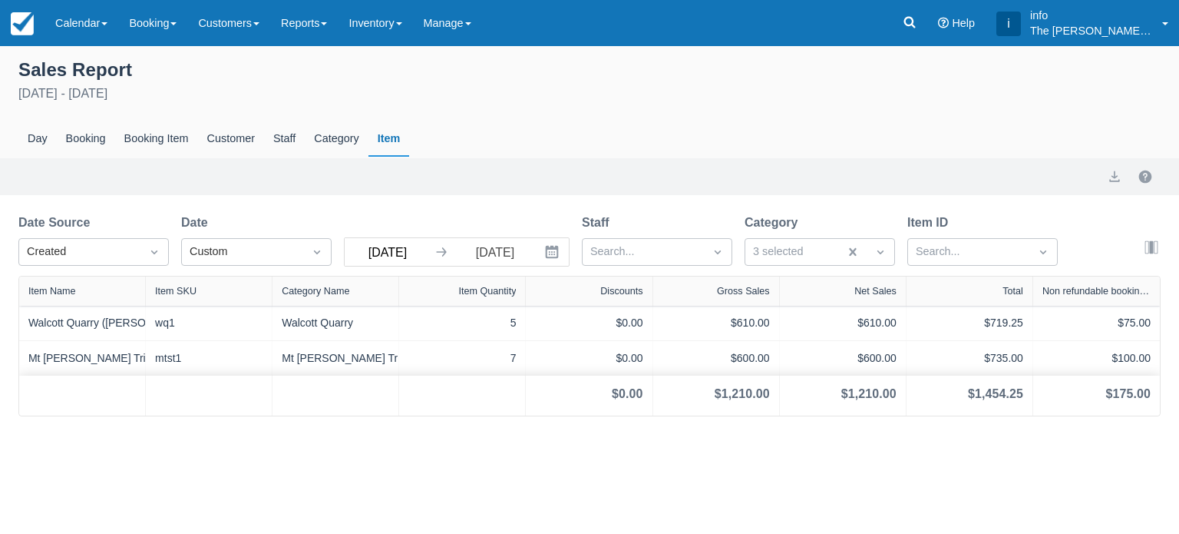
click at [397, 251] on input "26 Aug 25" at bounding box center [388, 252] width 86 height 28
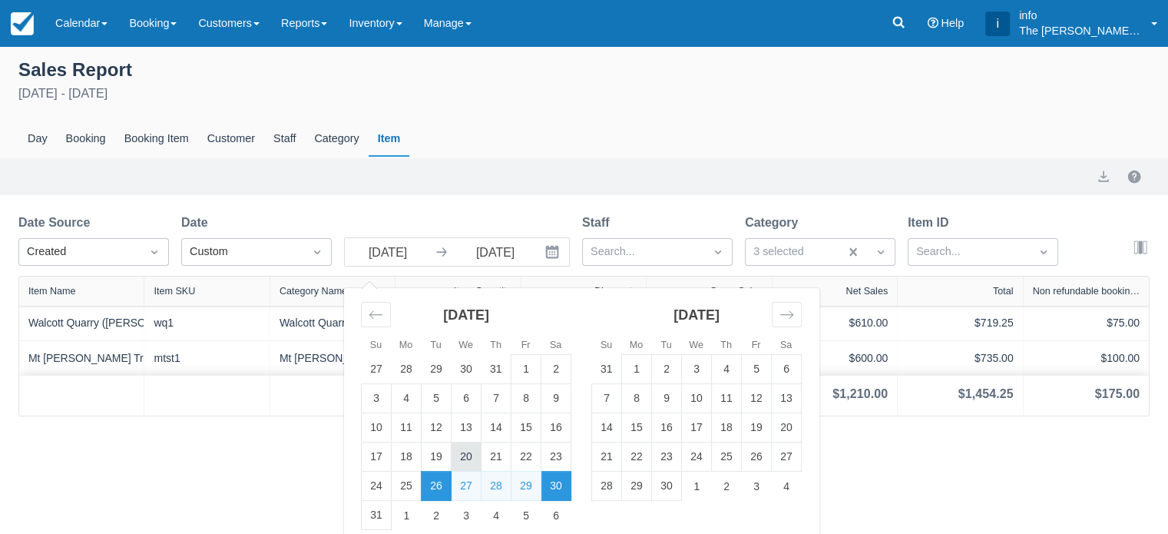
click at [464, 459] on td "20" at bounding box center [466, 456] width 30 height 29
type input "20 Aug 25"
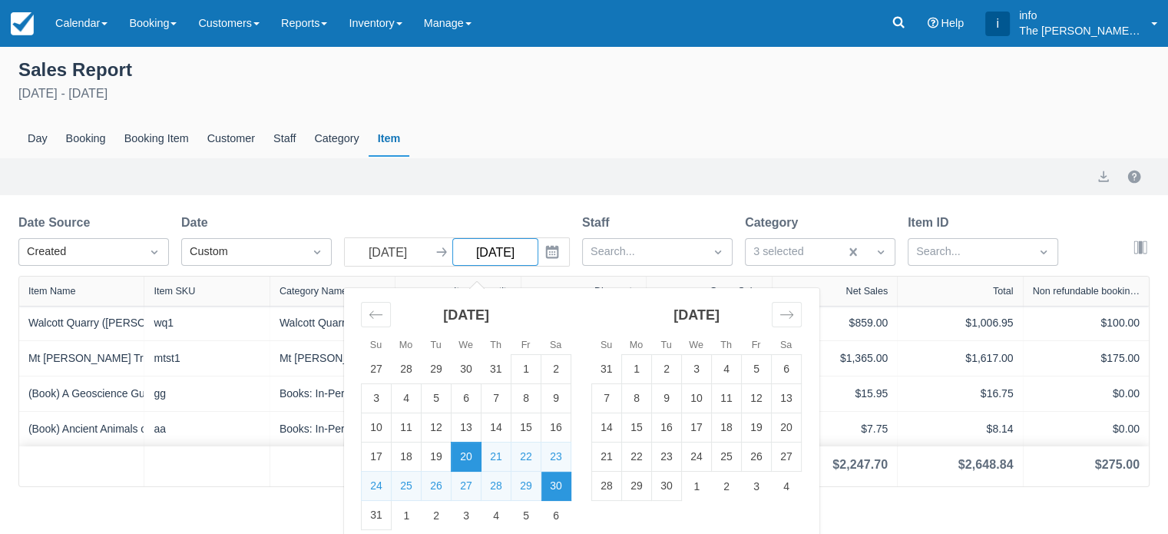
click at [519, 250] on input "30 Aug 25" at bounding box center [495, 252] width 86 height 28
click at [438, 494] on td "26" at bounding box center [437, 485] width 30 height 29
type input "26 Aug 25"
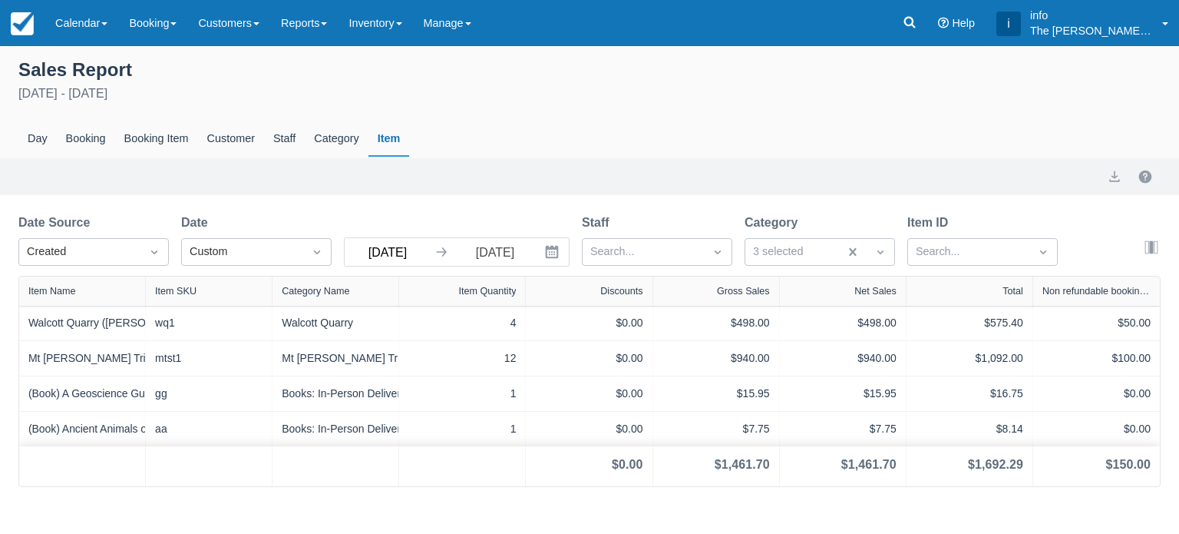
click at [415, 251] on input "20 Aug 25" at bounding box center [388, 252] width 86 height 28
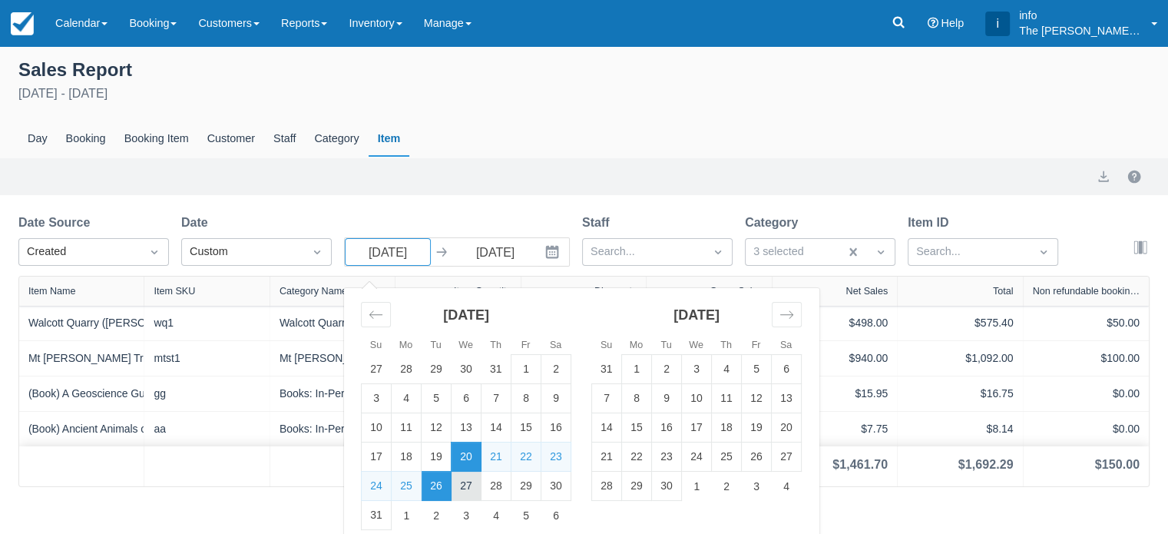
click at [471, 485] on td "27" at bounding box center [466, 485] width 30 height 29
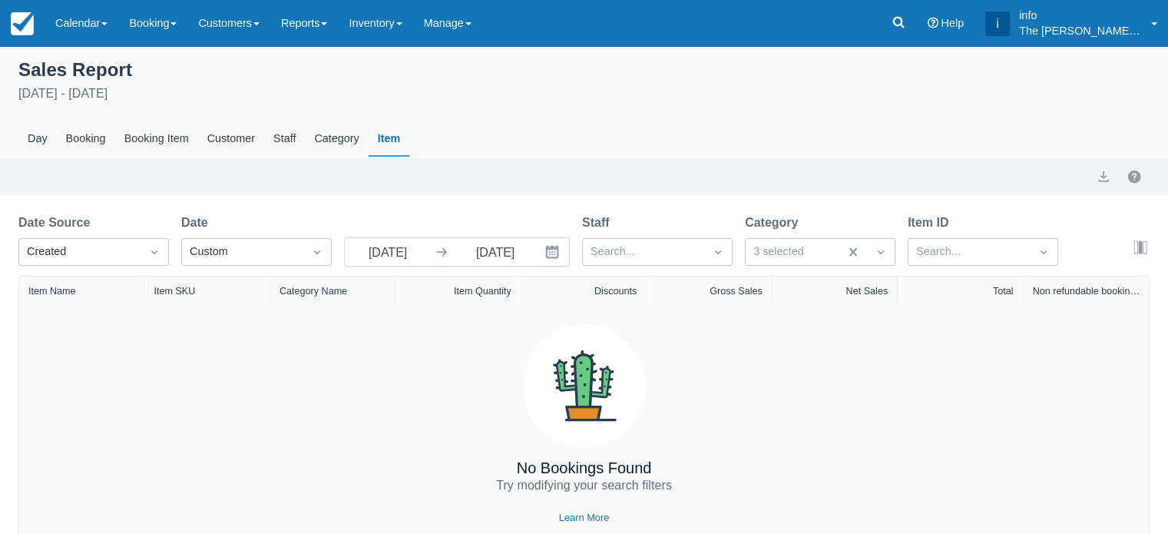
click at [553, 256] on icon "Interact with the calendar and add the check-in date for your trip." at bounding box center [551, 251] width 15 height 15
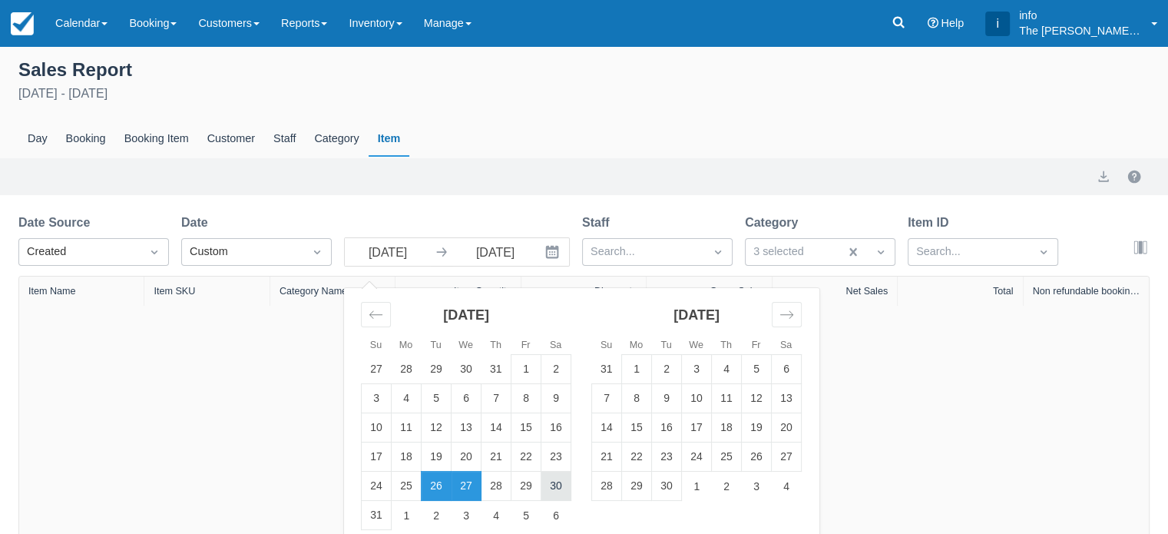
click at [551, 492] on td "30" at bounding box center [556, 485] width 30 height 29
click at [385, 256] on input "30 Aug 25" at bounding box center [388, 252] width 86 height 28
click at [460, 485] on td "27" at bounding box center [466, 485] width 30 height 29
type input "27 Aug 25"
click at [513, 249] on input "26 Aug 25" at bounding box center [495, 252] width 86 height 28
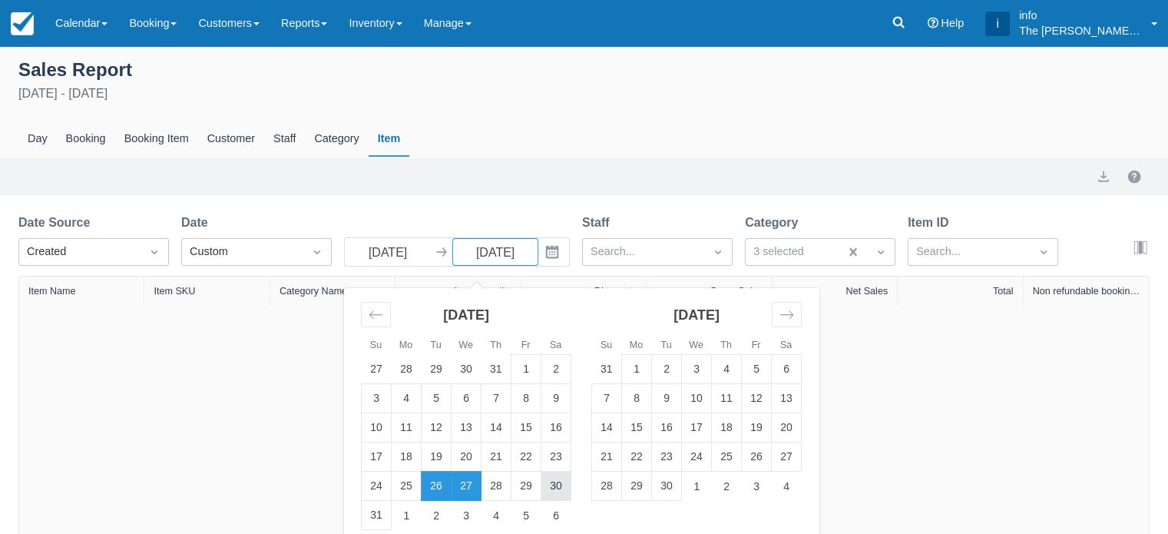
click at [551, 477] on td "30" at bounding box center [556, 485] width 30 height 29
type input "30 Aug 25"
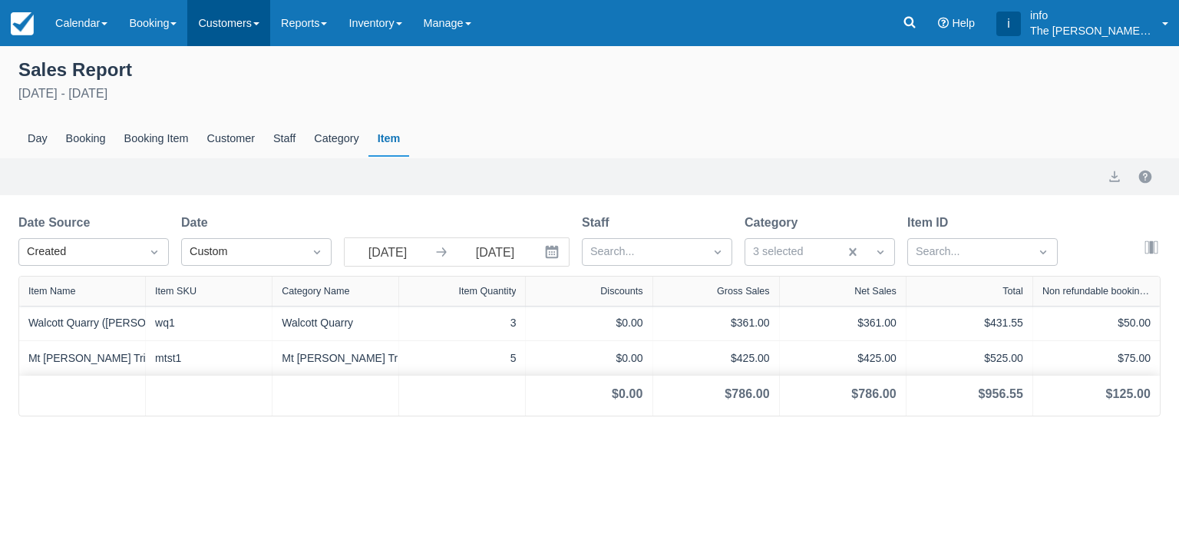
click at [239, 27] on link "Customers" at bounding box center [228, 23] width 83 height 46
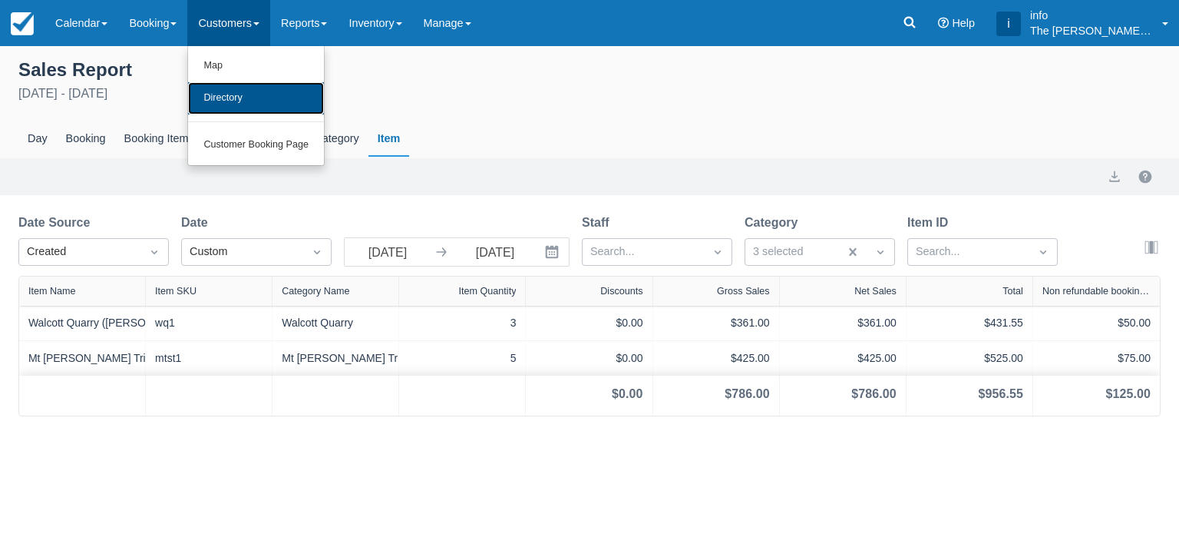
click at [261, 105] on link "Directory" at bounding box center [256, 98] width 136 height 32
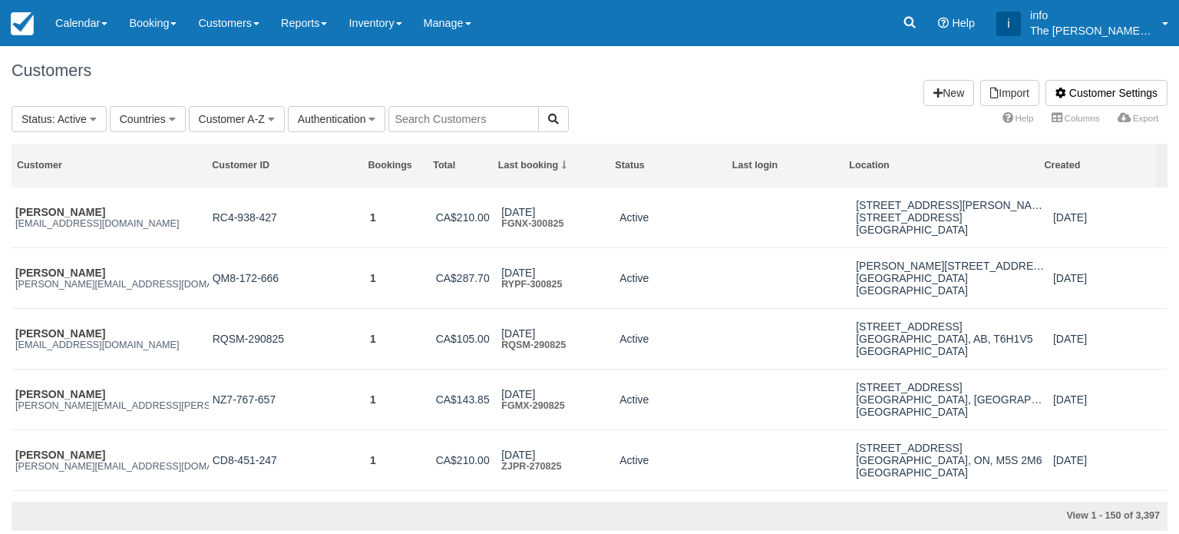
click at [439, 127] on input "text" at bounding box center [464, 119] width 150 height 26
paste input "herman.nicola@gmail.com"
type input "herman.nicola@gmail.com"
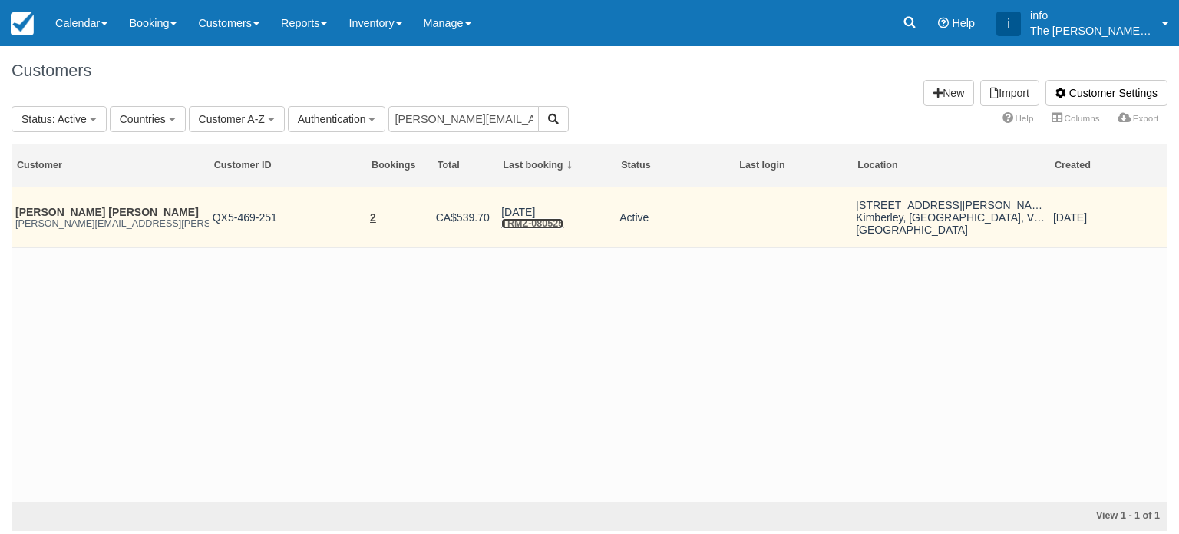
click at [522, 223] on link "TRMZ-080525" at bounding box center [532, 223] width 62 height 11
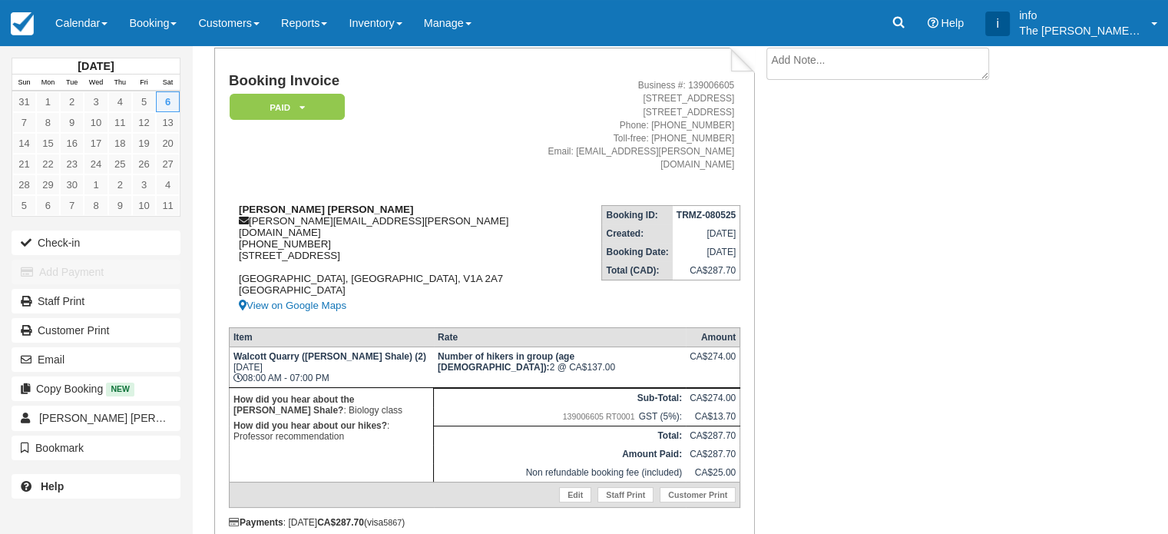
scroll to position [131, 0]
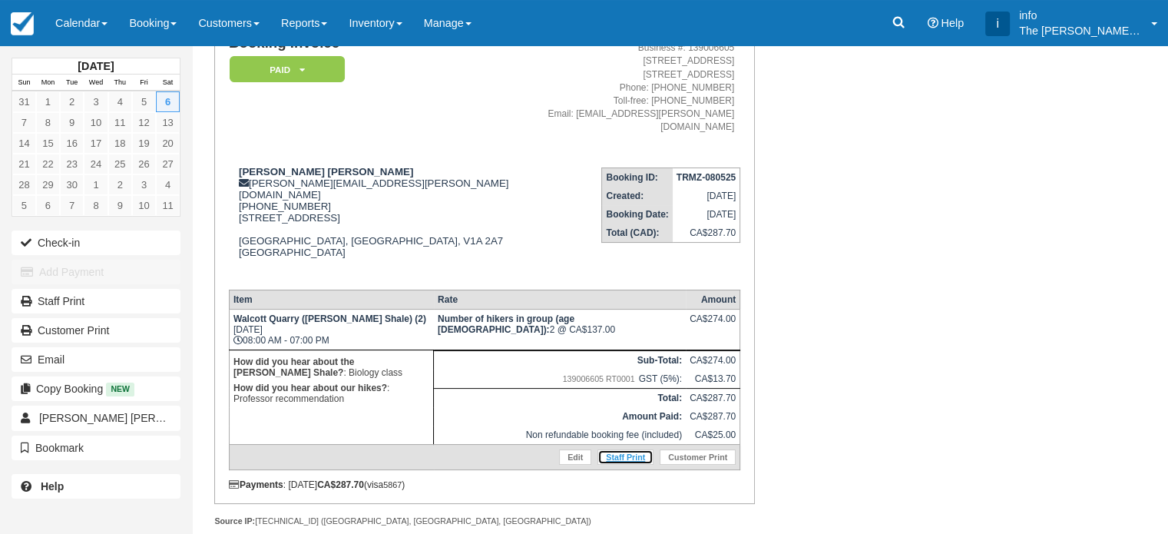
click at [637, 449] on link "Staff Print" at bounding box center [625, 456] width 56 height 15
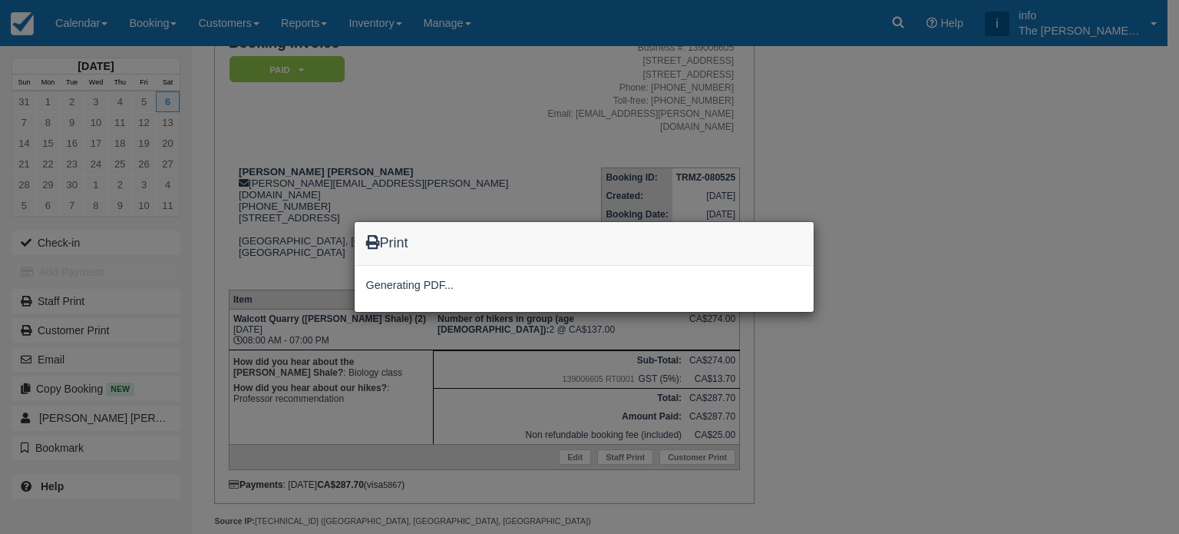
click at [863, 124] on div "Print Generating PDF..." at bounding box center [589, 267] width 1179 height 534
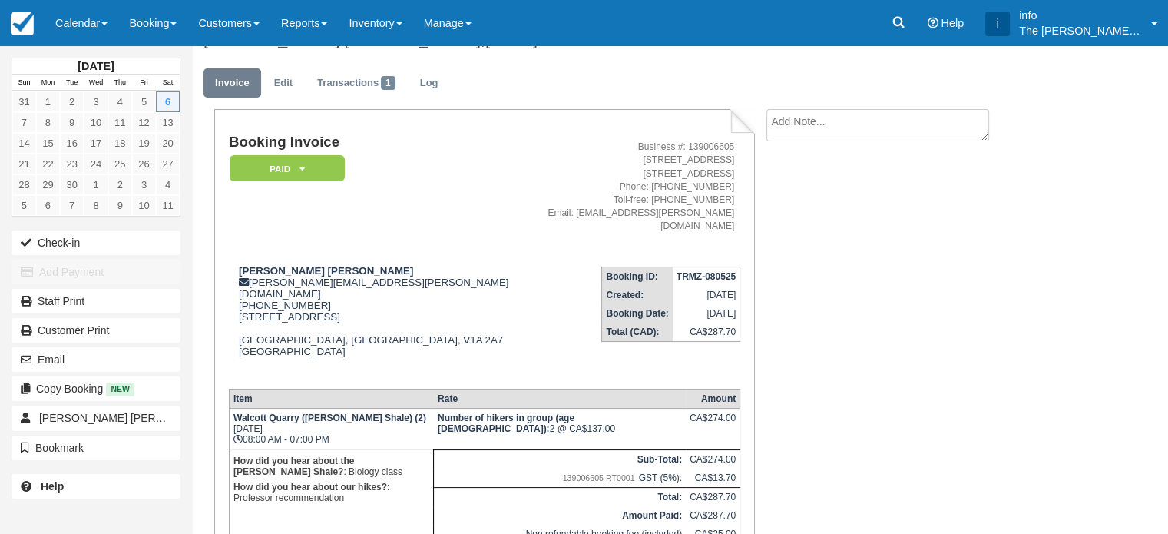
scroll to position [0, 0]
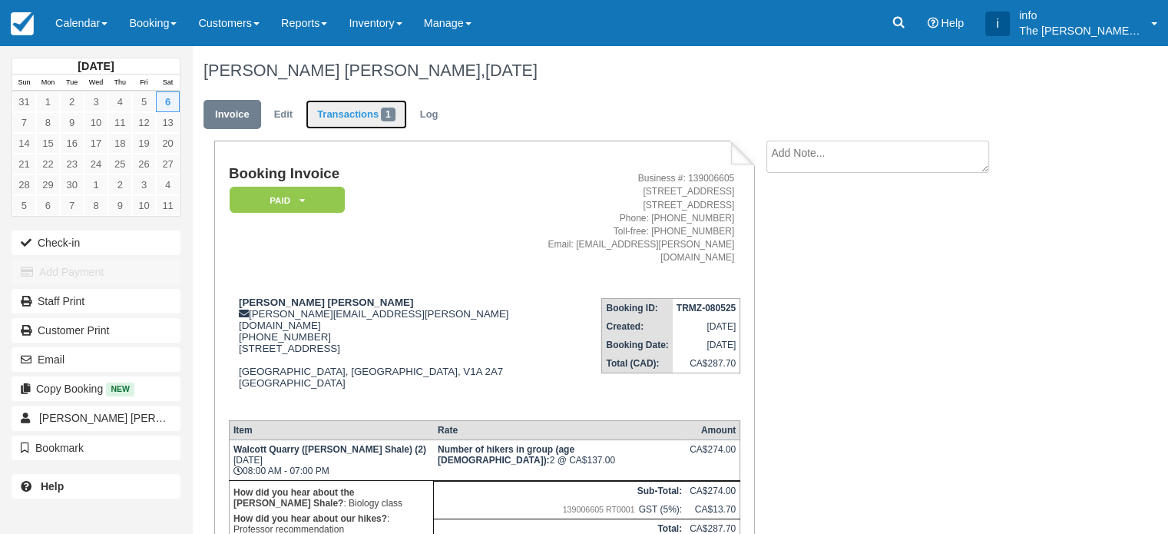
click at [335, 120] on link "Transactions 1" at bounding box center [356, 115] width 101 height 30
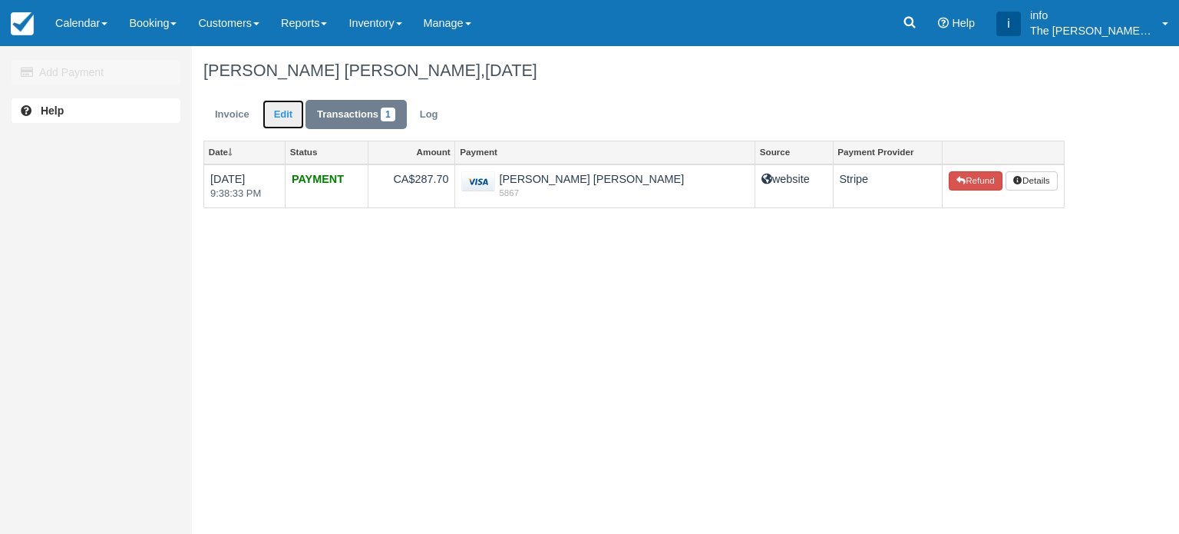
click at [289, 116] on link "Edit" at bounding box center [283, 115] width 41 height 30
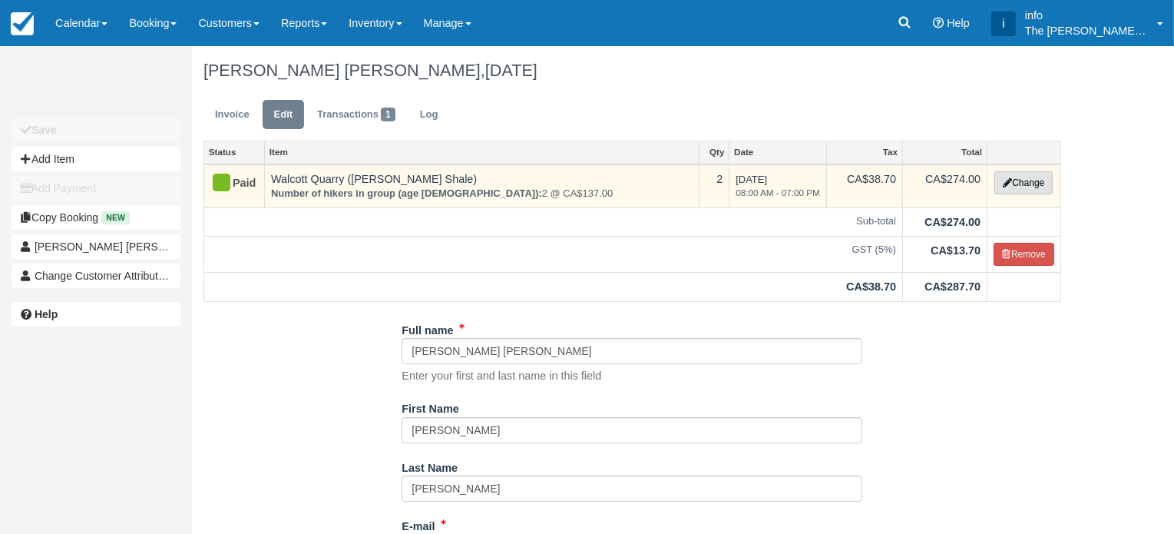
click at [1033, 181] on button "Change" at bounding box center [1023, 182] width 58 height 23
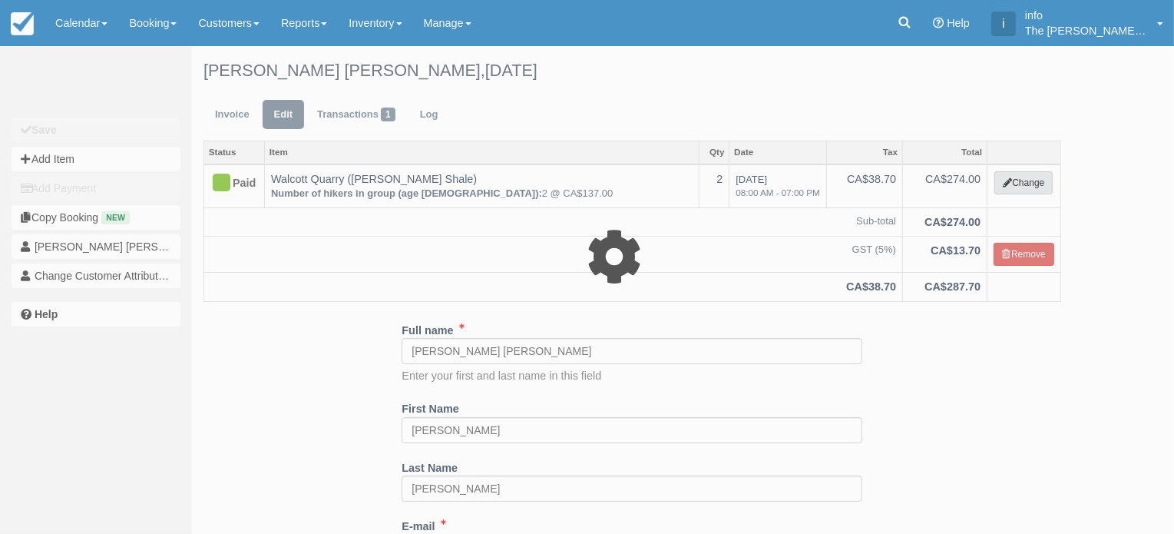
type input "274.00"
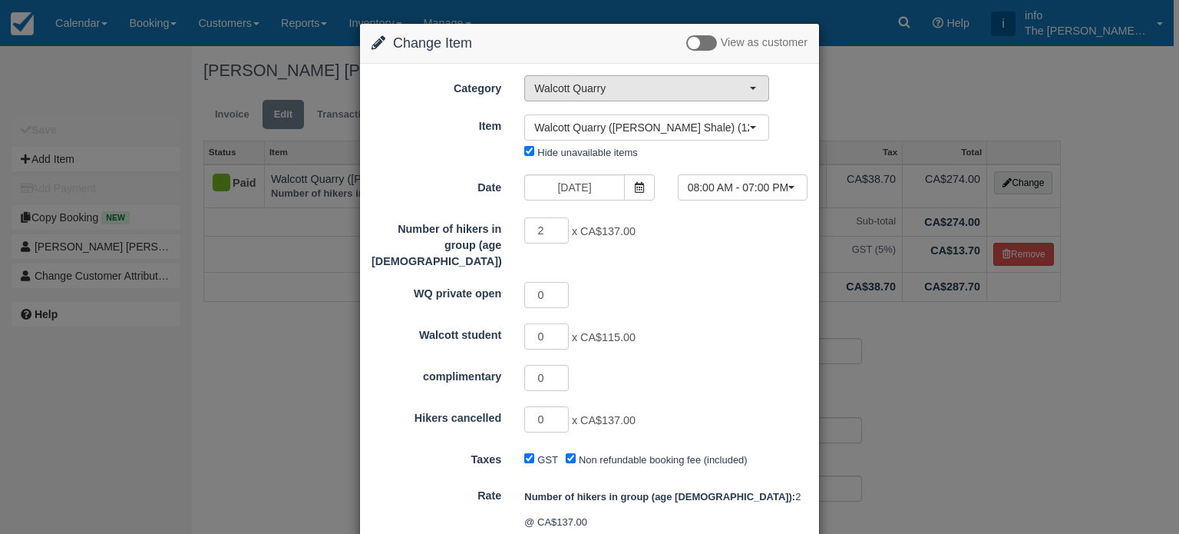
click at [666, 89] on span "Walcott Quarry" at bounding box center [641, 88] width 215 height 15
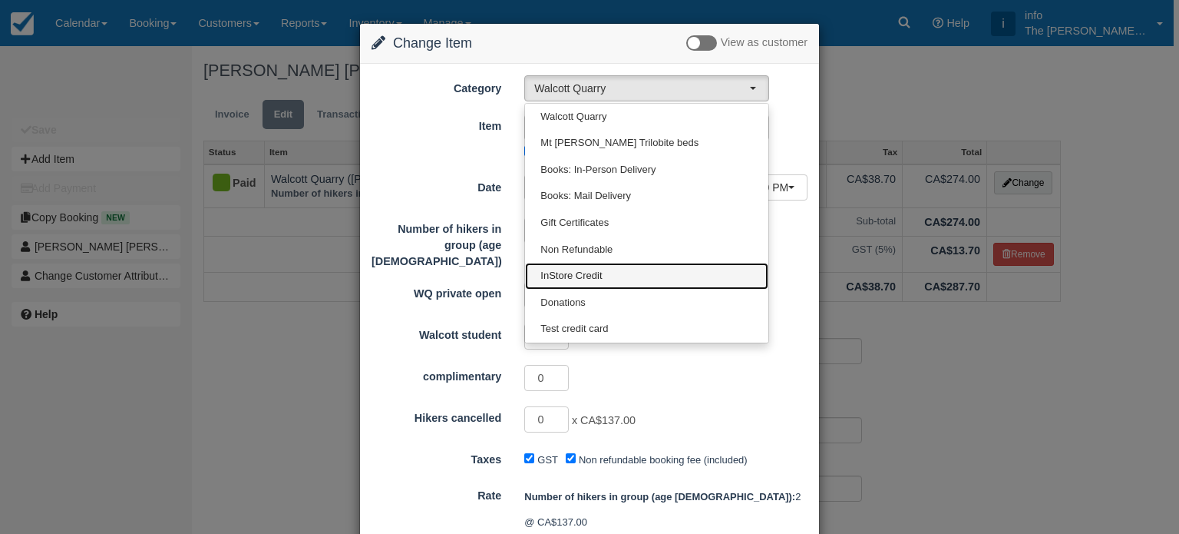
click at [570, 269] on span "InStore Credit" at bounding box center [571, 276] width 61 height 15
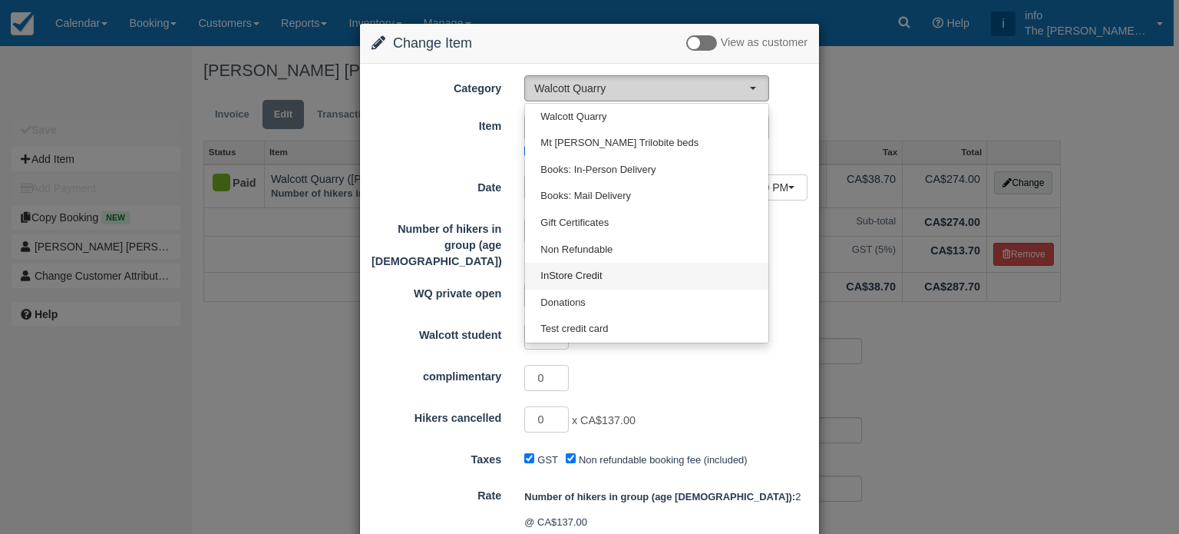
select select "16"
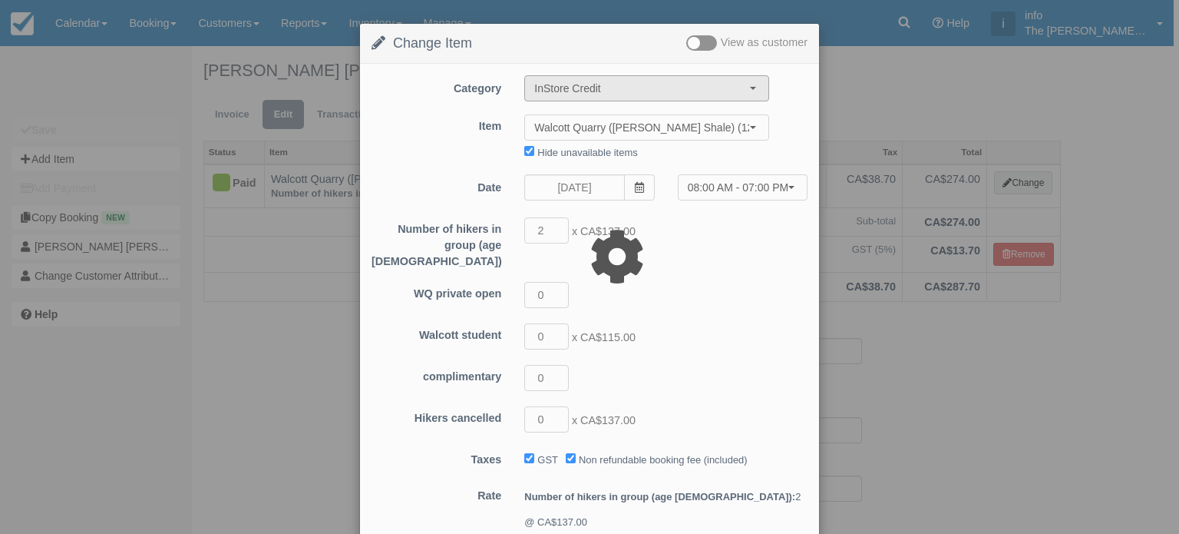
type input "287.70"
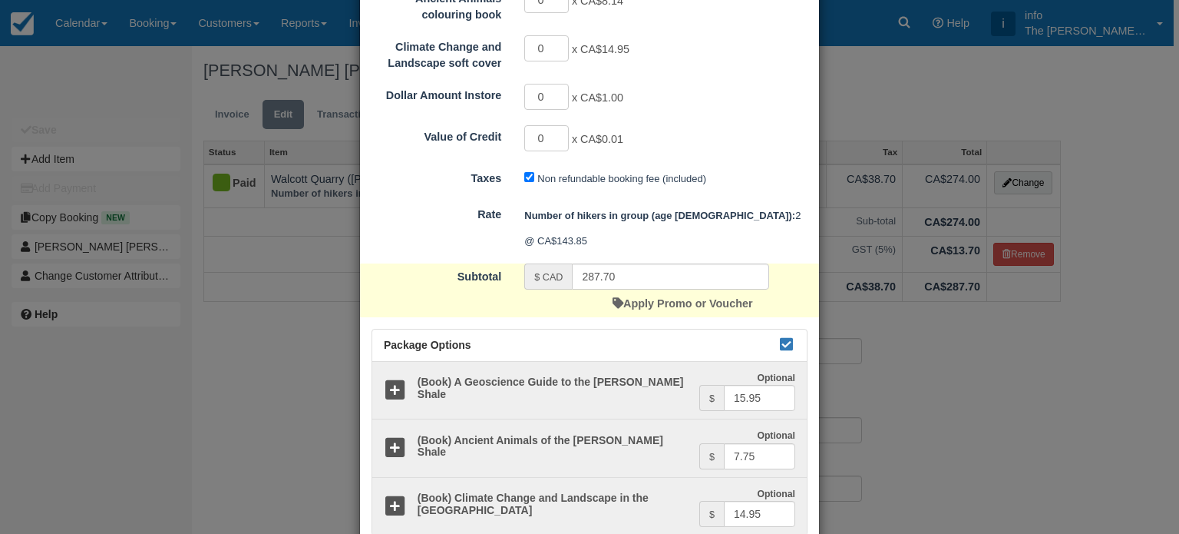
scroll to position [647, 0]
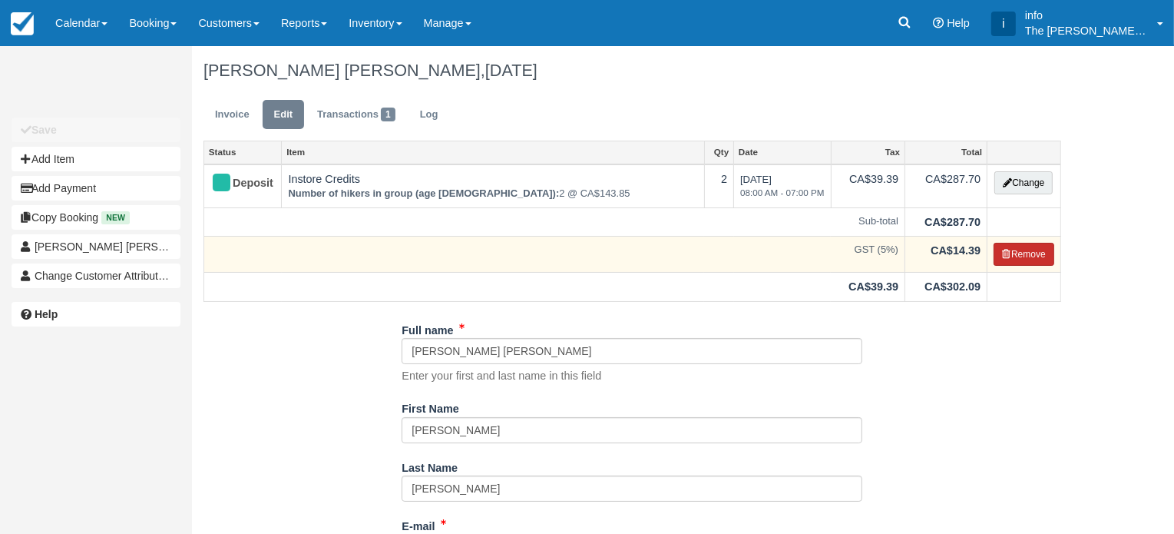
click at [1006, 254] on icon "button" at bounding box center [1006, 254] width 9 height 9
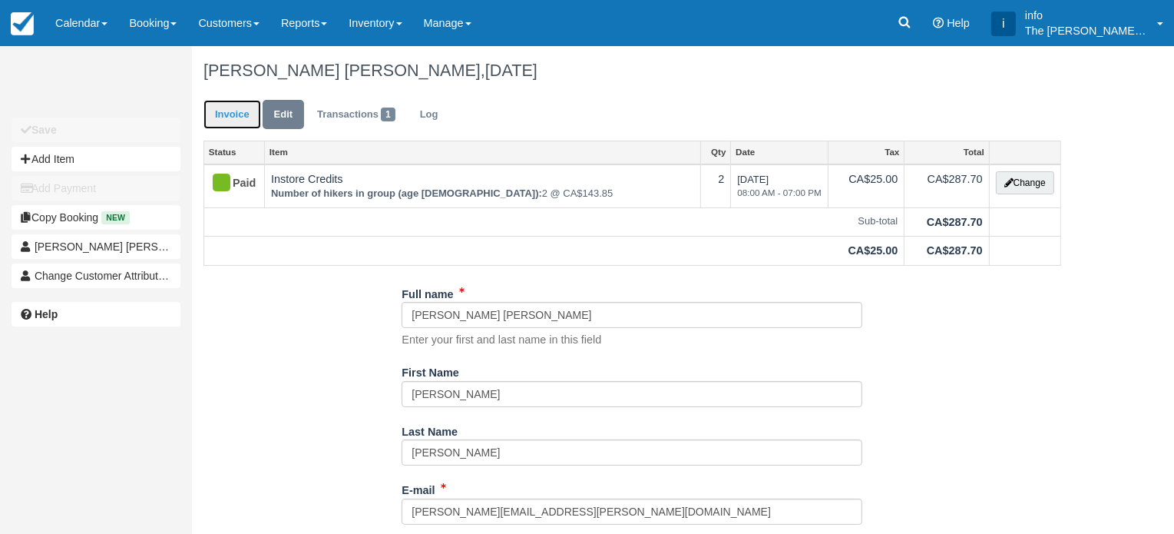
click at [234, 110] on link "Invoice" at bounding box center [232, 115] width 58 height 30
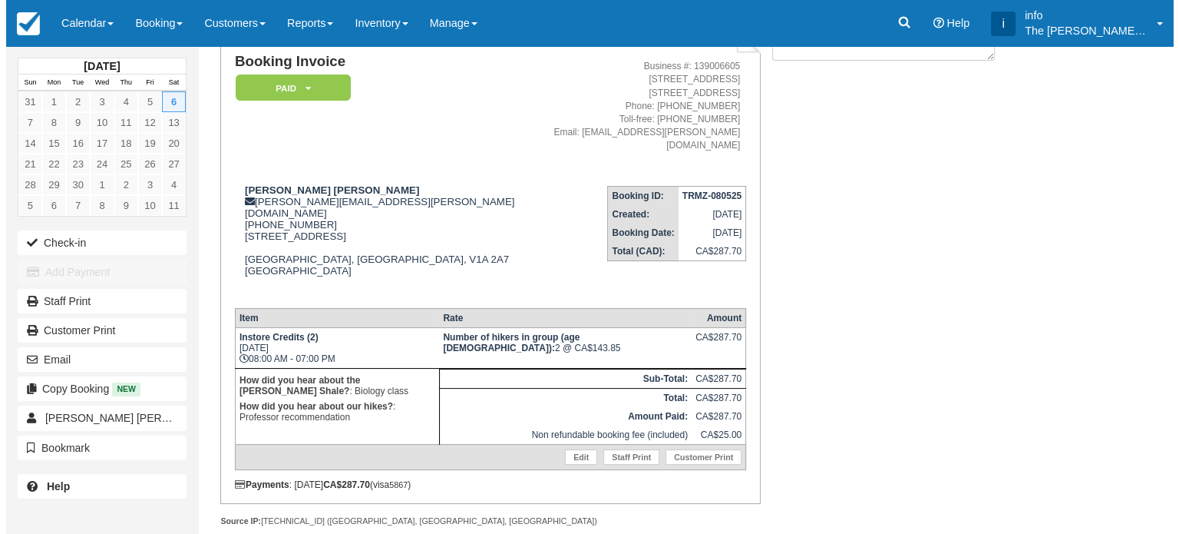
scroll to position [35, 0]
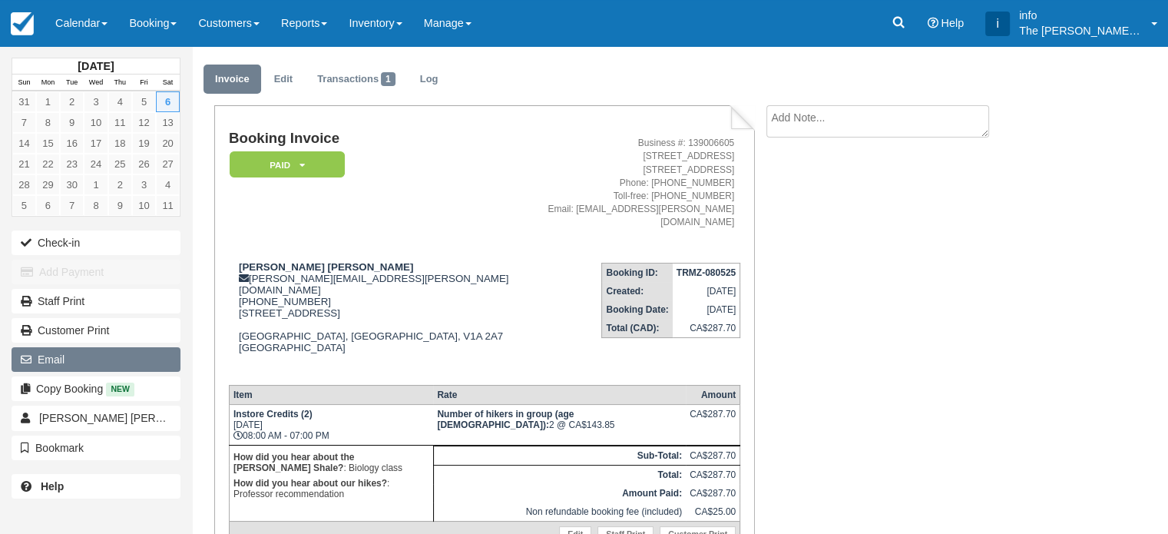
click at [84, 359] on button "Email" at bounding box center [96, 359] width 169 height 25
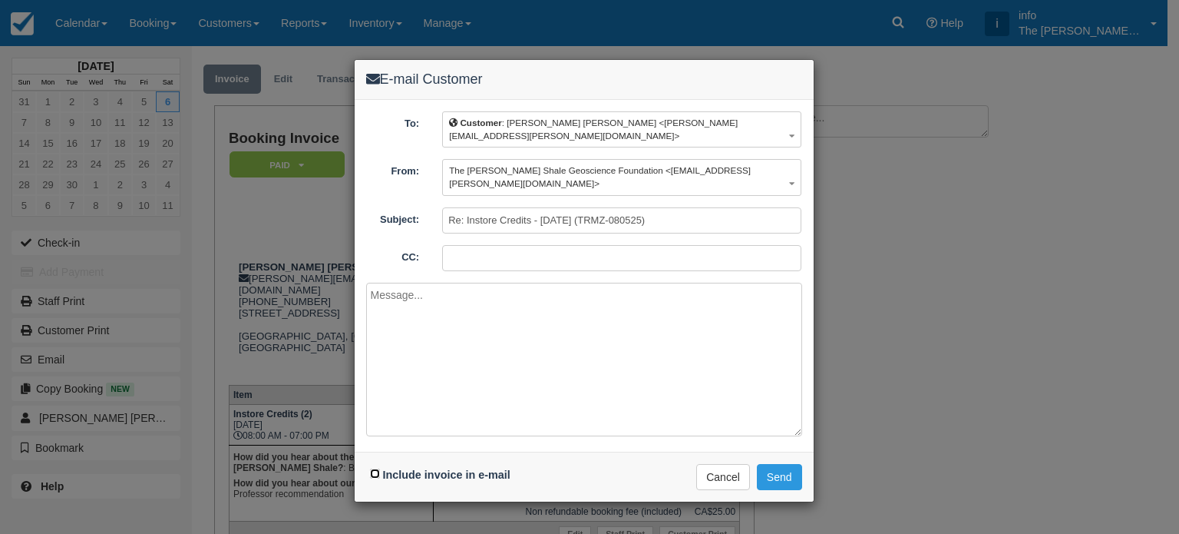
click at [371, 468] on input "Include invoice in e-mail" at bounding box center [375, 473] width 10 height 10
checkbox input "true"
click at [417, 363] on textarea at bounding box center [584, 360] width 436 height 154
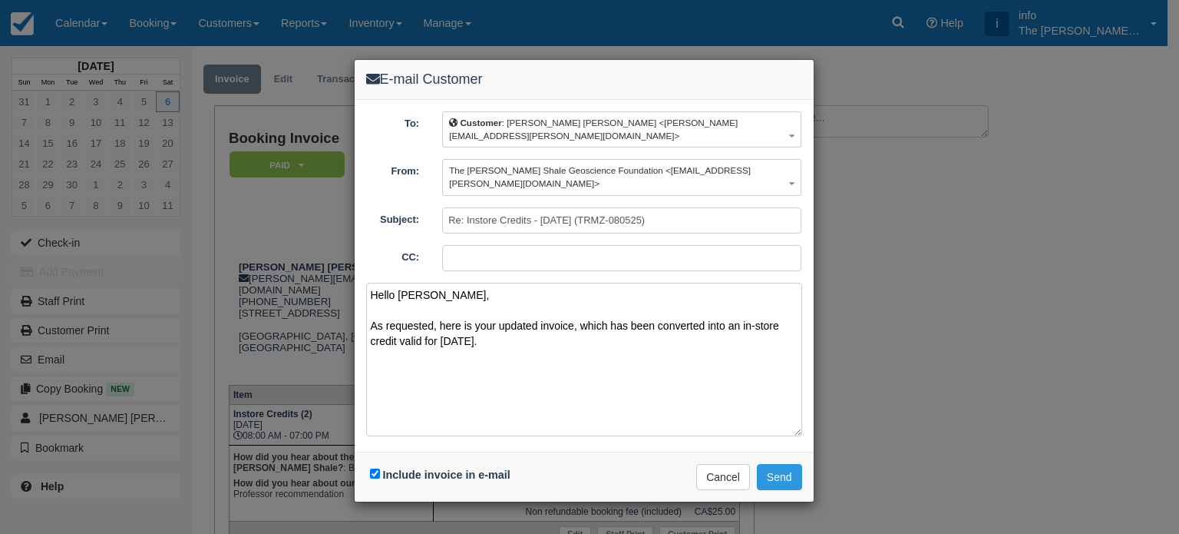
click at [562, 316] on textarea "Hello Nicola, As requested, here is your updated invoice, which has been conver…" at bounding box center [584, 360] width 436 height 154
paste textarea "Please get in touch if you have any questions. Kind regards, Antoine Archambaul…"
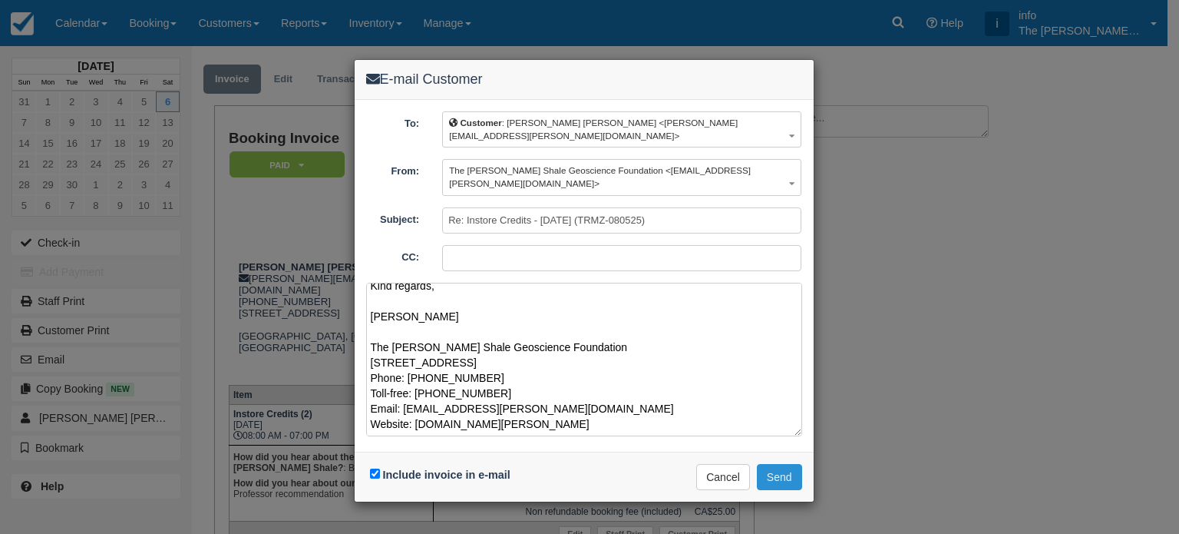
type textarea "Hello Nicola, As requested, here is your updated invoice, which has been conver…"
click at [778, 464] on button "Send" at bounding box center [779, 477] width 45 height 26
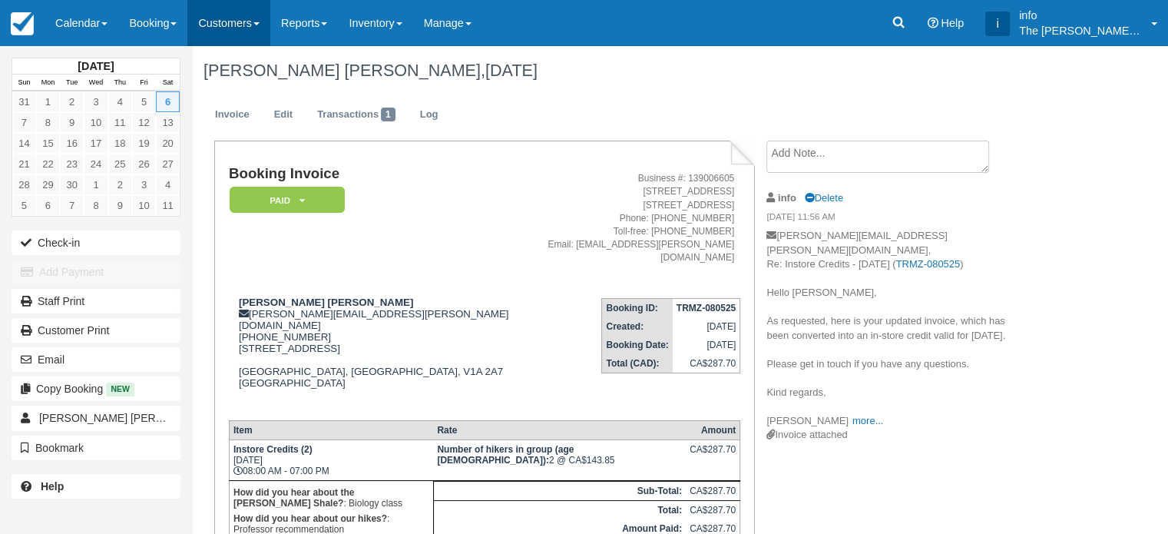
click at [261, 25] on link "Customers" at bounding box center [228, 23] width 83 height 46
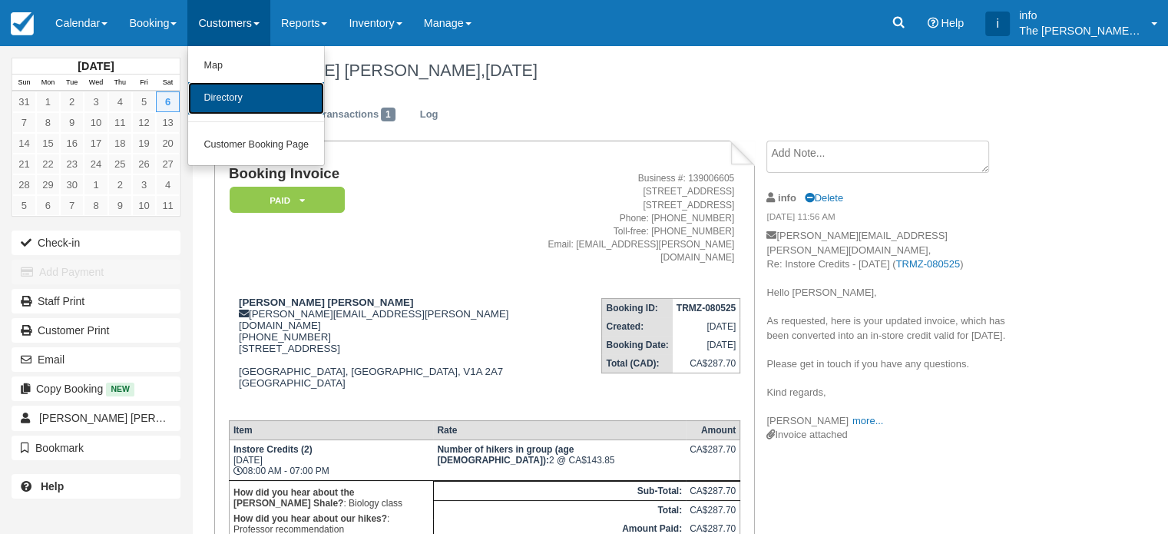
click at [266, 106] on link "Directory" at bounding box center [256, 98] width 136 height 32
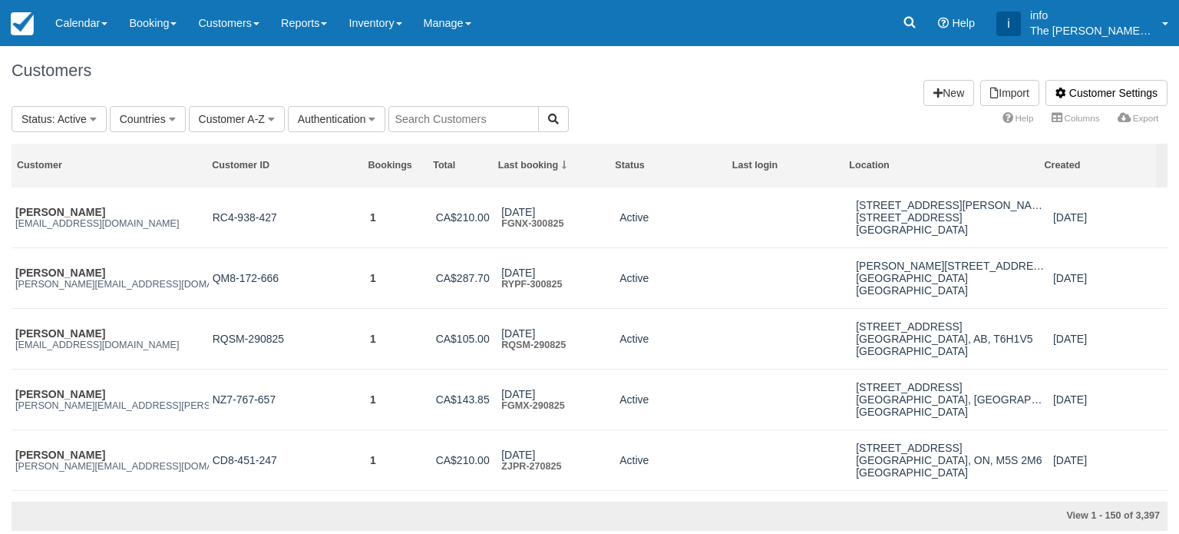
click at [448, 121] on input "text" at bounding box center [464, 119] width 150 height 26
paste input "[PERSON_NAME][EMAIL_ADDRESS][DOMAIN_NAME]"
type input "[PERSON_NAME][EMAIL_ADDRESS][DOMAIN_NAME]"
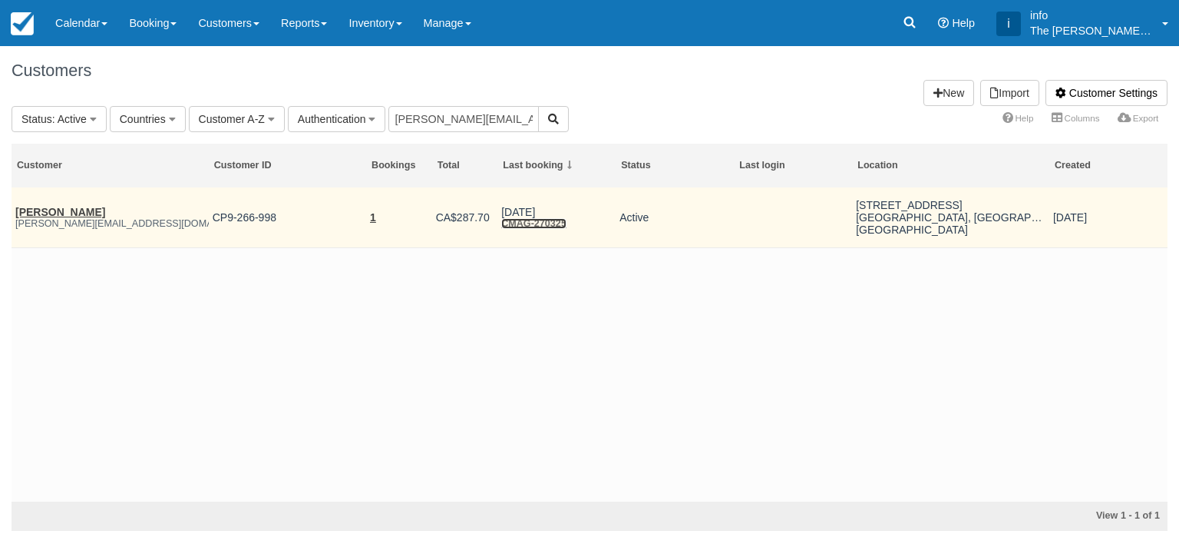
click at [530, 223] on link "CMAG-270325" at bounding box center [533, 223] width 65 height 11
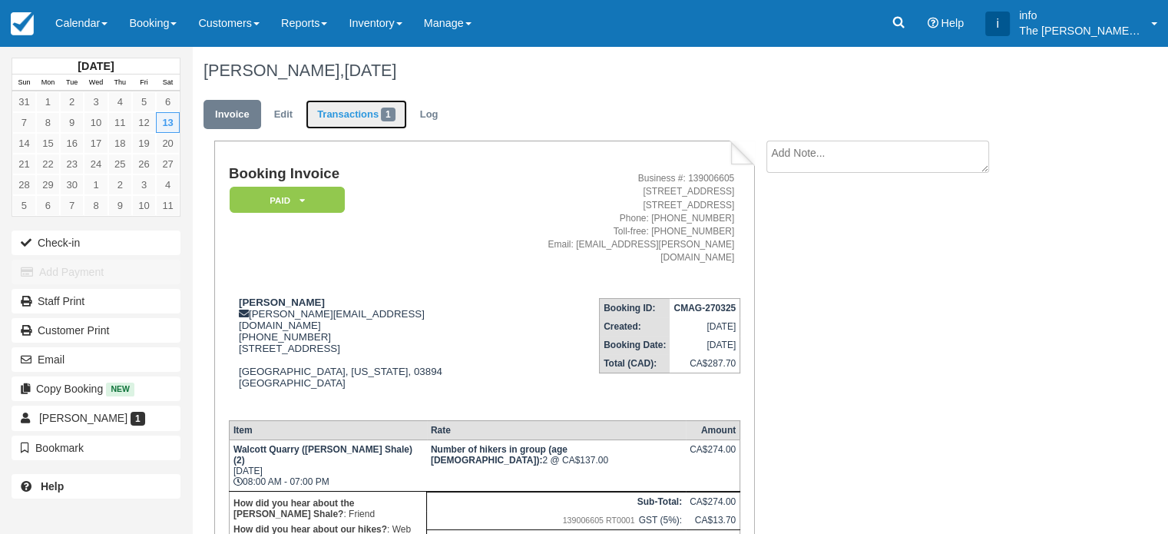
click at [345, 110] on link "Transactions 1" at bounding box center [356, 115] width 101 height 30
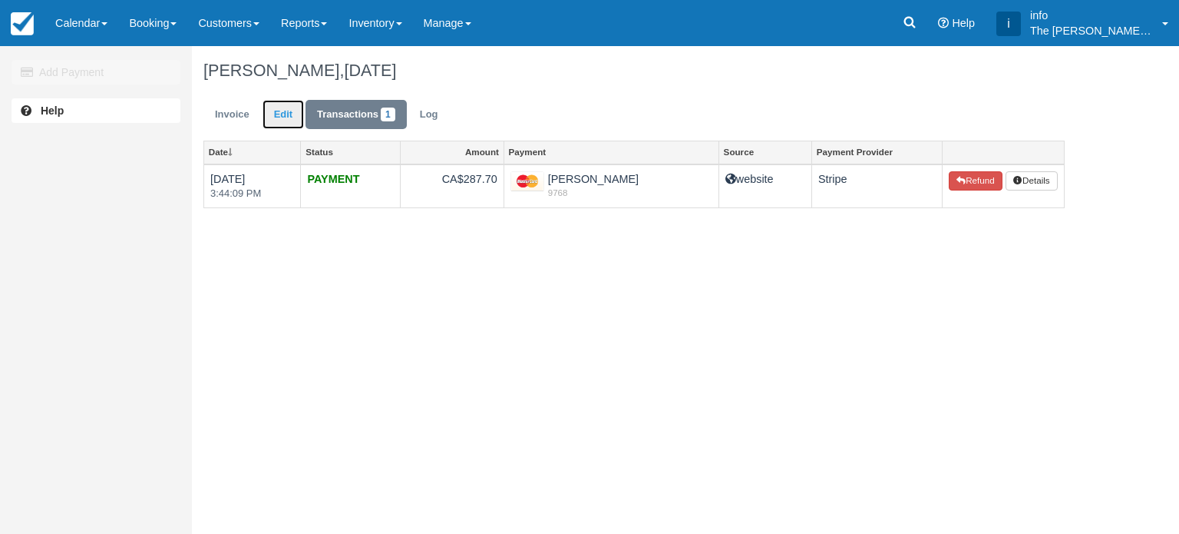
click at [283, 112] on link "Edit" at bounding box center [283, 115] width 41 height 30
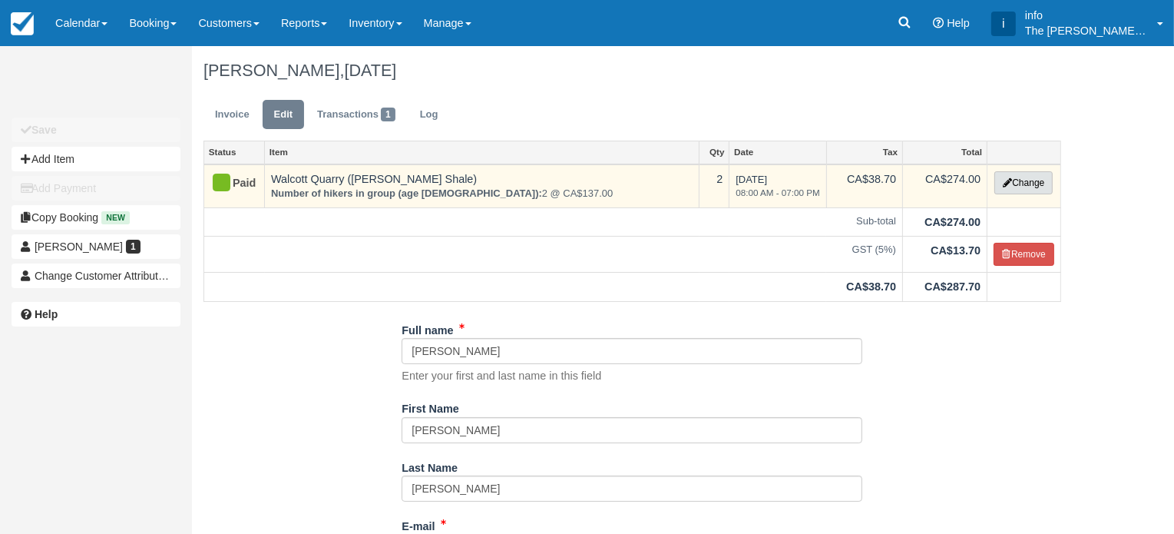
click at [1033, 185] on button "Change" at bounding box center [1023, 182] width 58 height 23
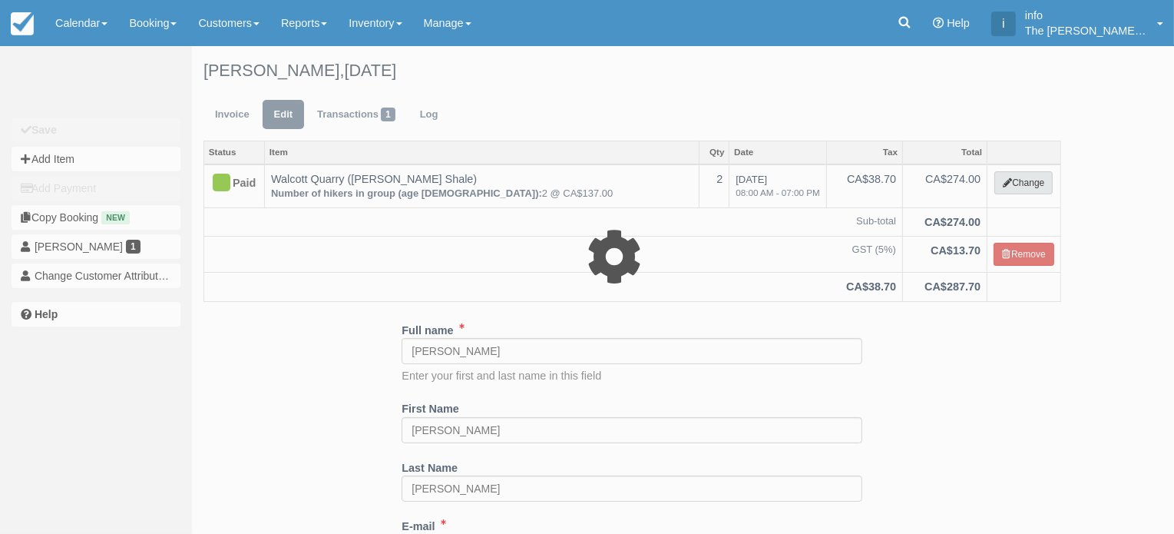
type input "274.00"
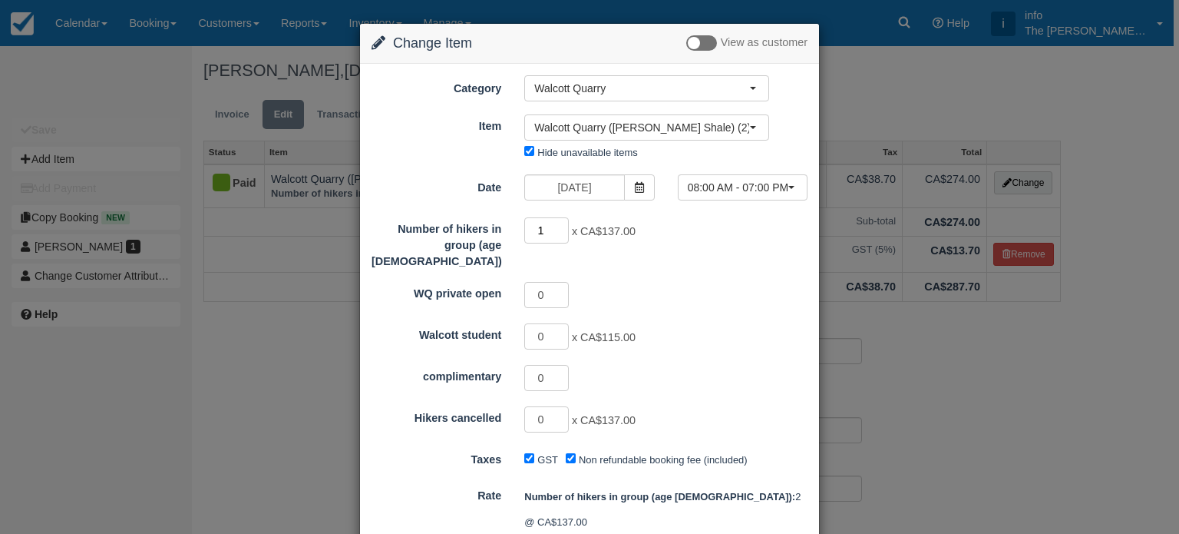
type input "1"
click at [558, 232] on input "1" at bounding box center [546, 230] width 45 height 26
type input "137.00"
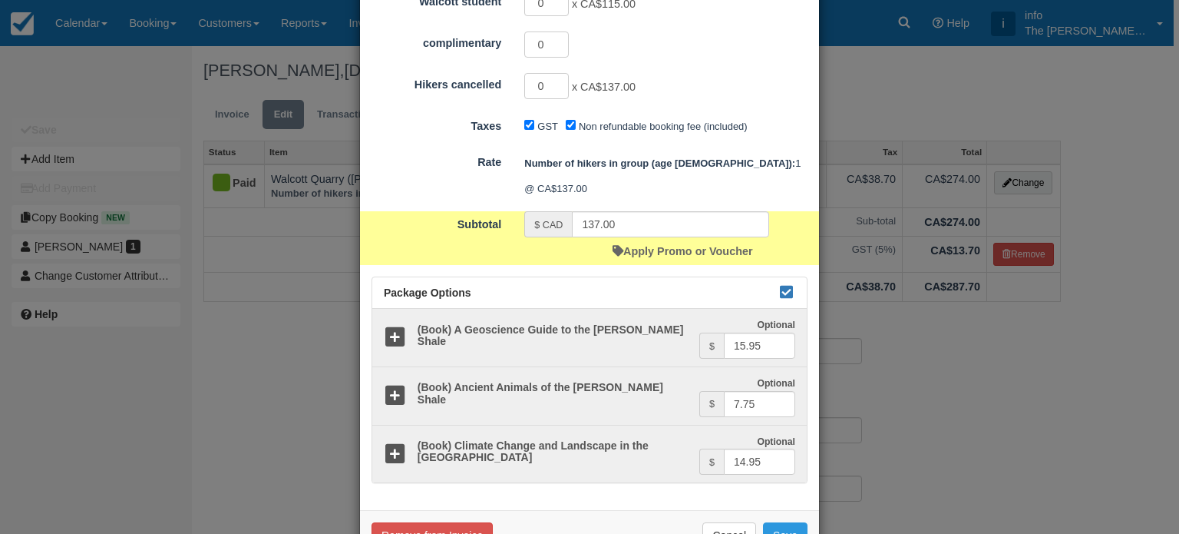
scroll to position [340, 0]
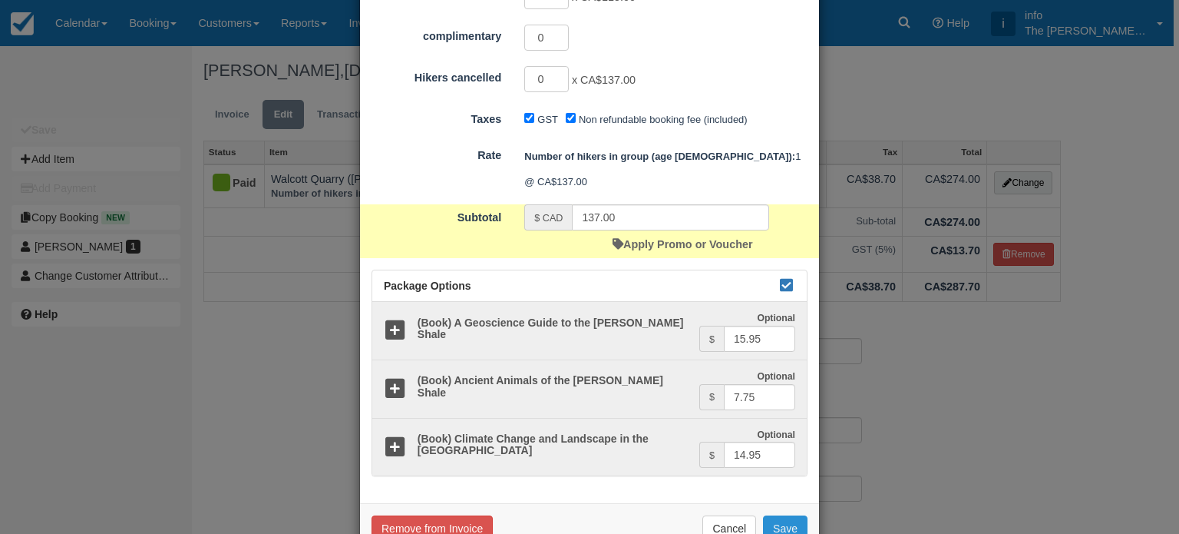
click at [784, 515] on button "Save" at bounding box center [785, 528] width 45 height 26
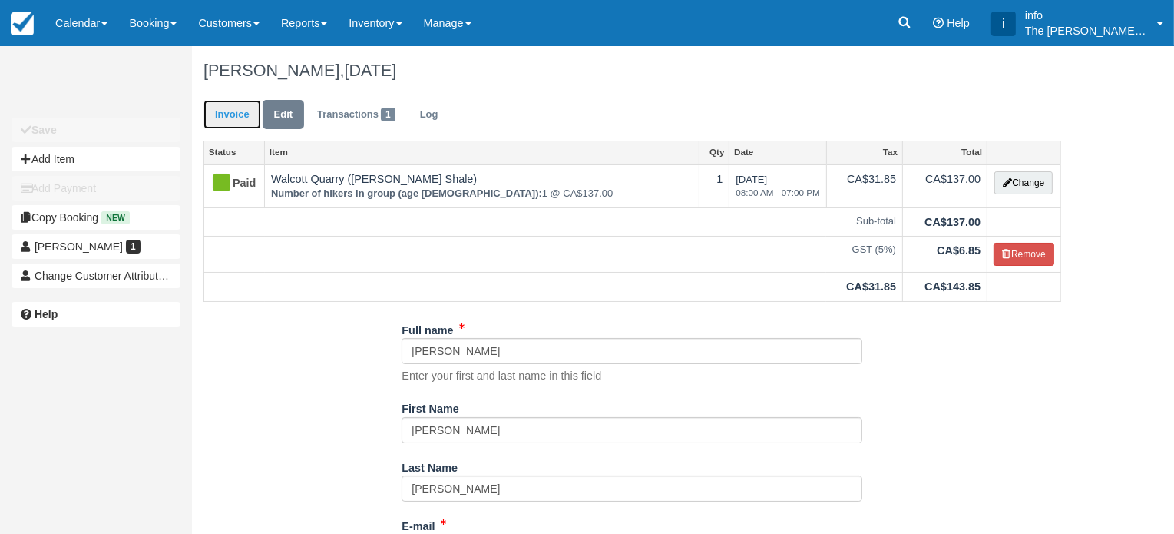
click at [242, 117] on link "Invoice" at bounding box center [232, 115] width 58 height 30
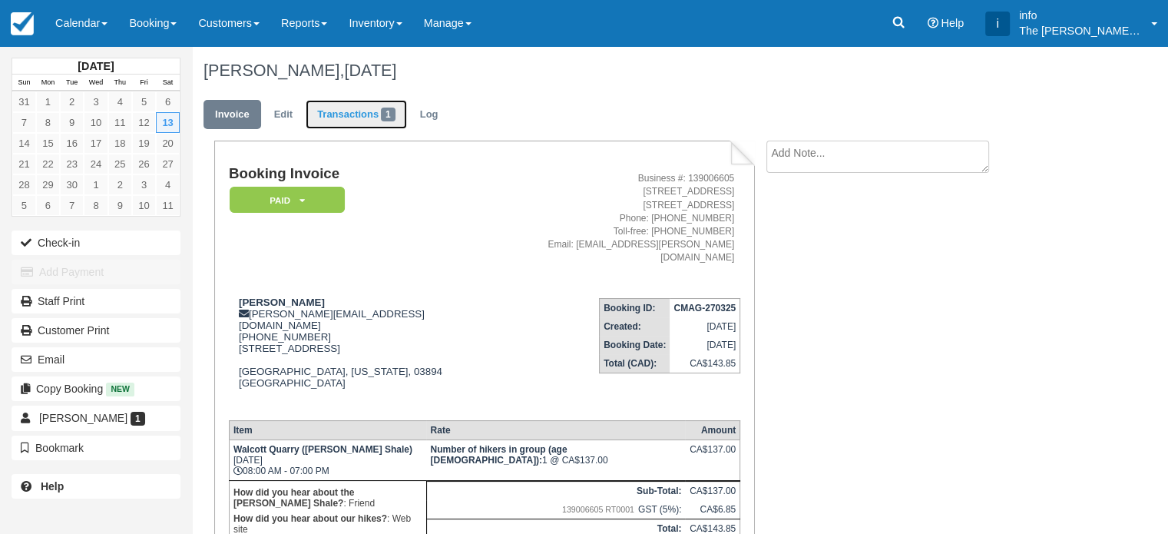
click at [376, 117] on link "Transactions 1" at bounding box center [356, 115] width 101 height 30
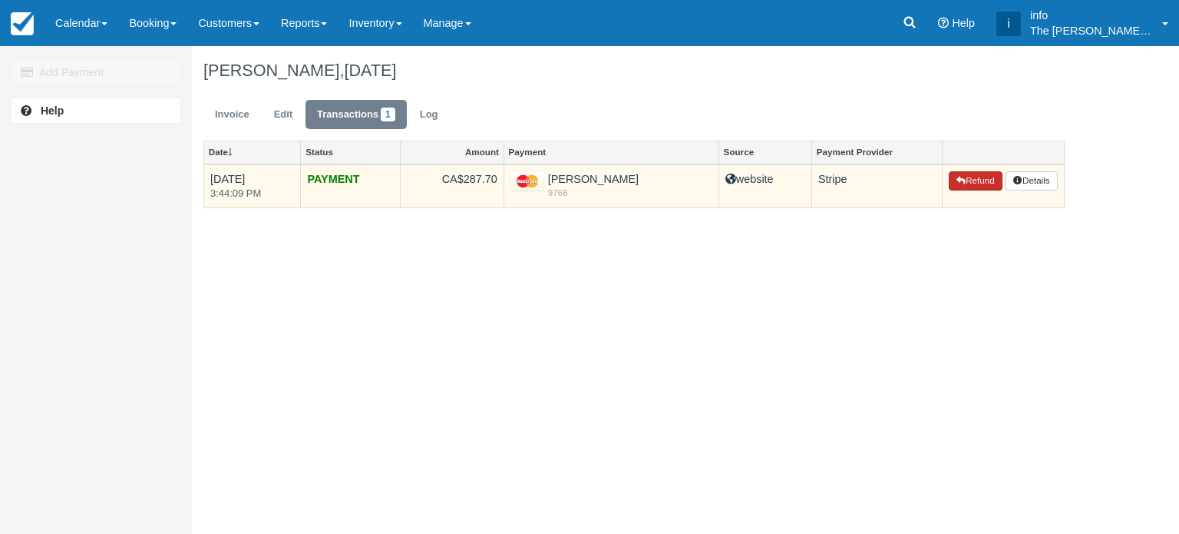
click at [979, 181] on button "Refund" at bounding box center [976, 181] width 54 height 20
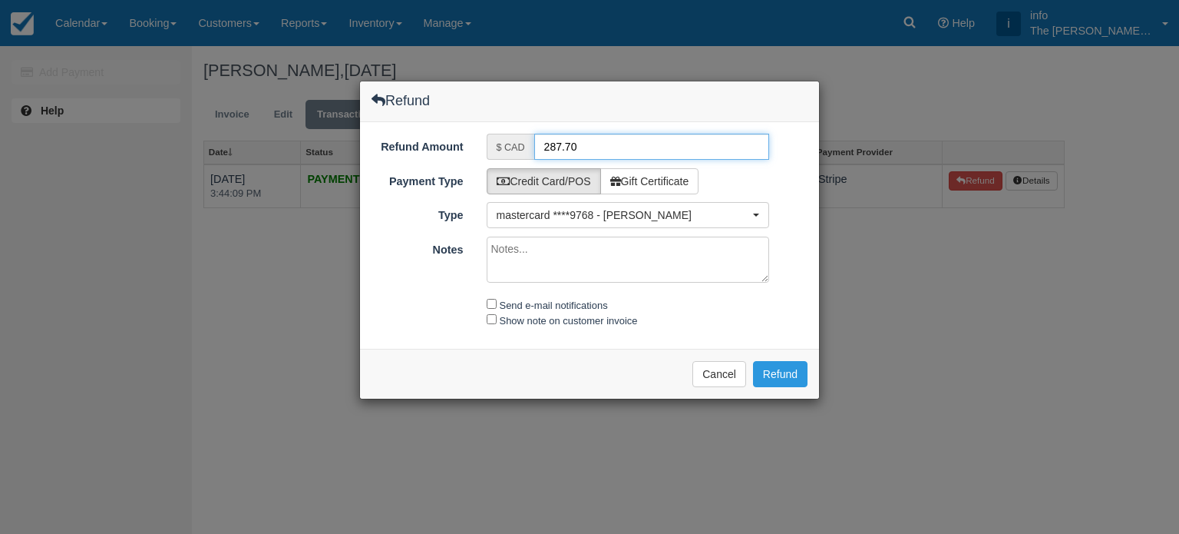
drag, startPoint x: 578, startPoint y: 147, endPoint x: 543, endPoint y: 154, distance: 36.0
click at [543, 154] on input "287.70" at bounding box center [652, 147] width 236 height 26
type input "143.85"
click at [488, 302] on input "Send e-mail notifications" at bounding box center [492, 304] width 10 height 10
checkbox input "true"
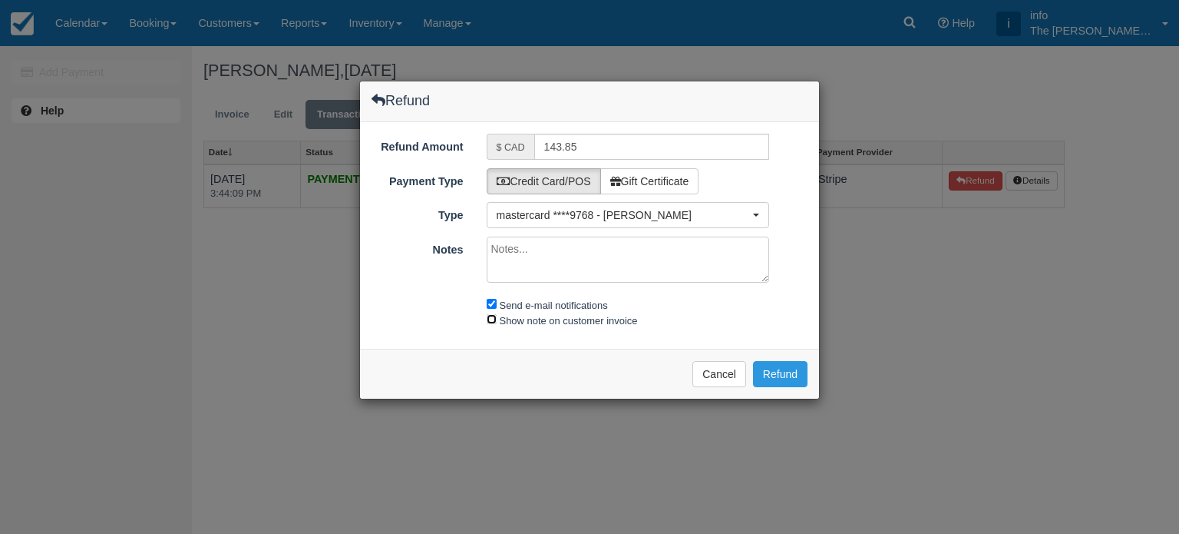
click at [494, 318] on input "Show note on customer invoice" at bounding box center [492, 319] width 10 height 10
checkbox input "true"
click at [771, 371] on button "Refund" at bounding box center [780, 374] width 55 height 26
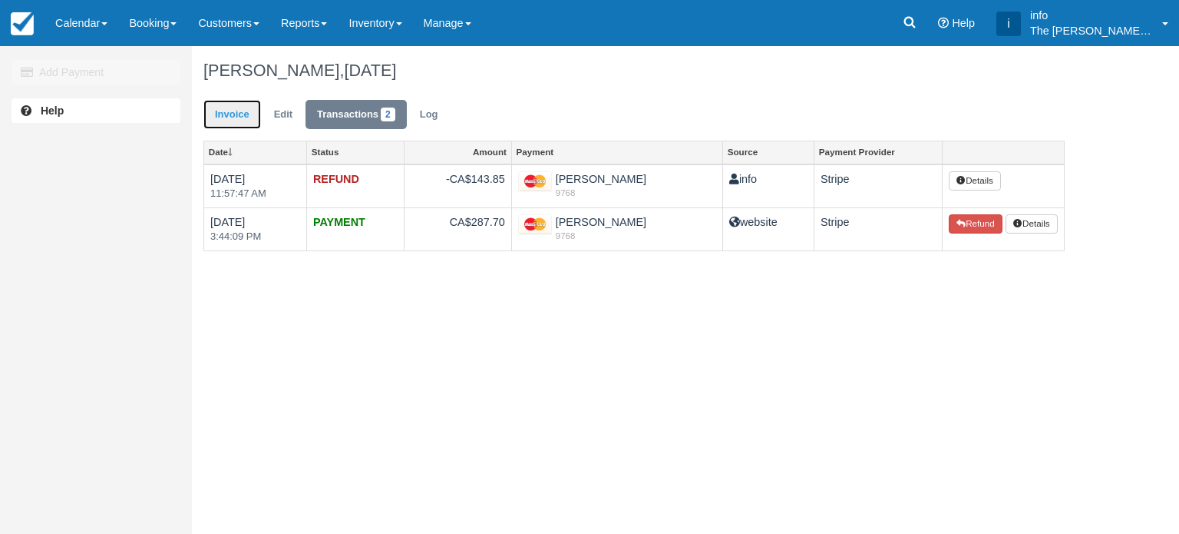
click at [230, 117] on link "Invoice" at bounding box center [232, 115] width 58 height 30
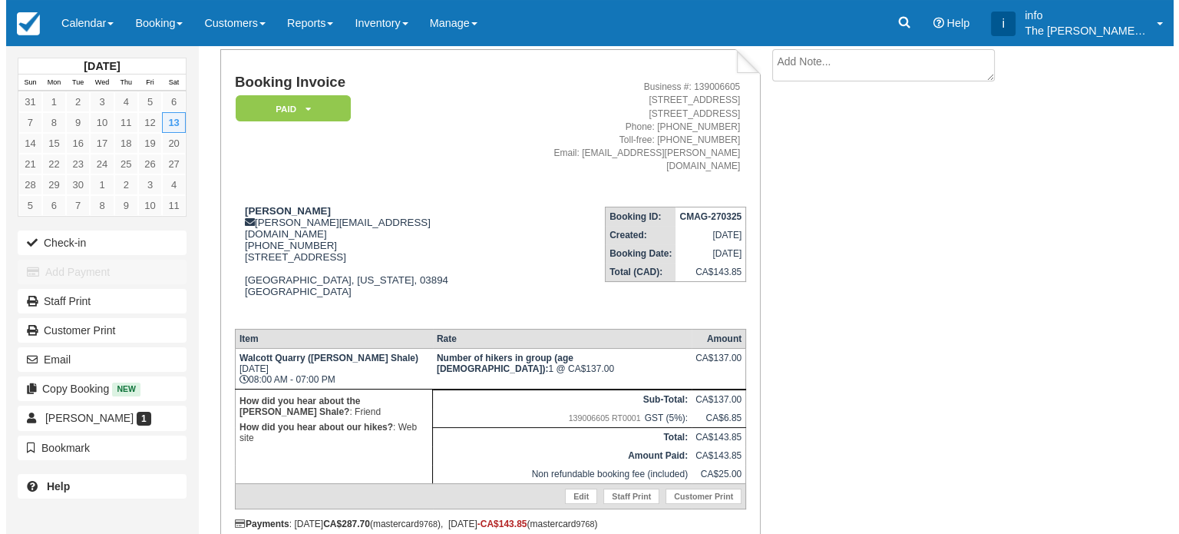
scroll to position [131, 0]
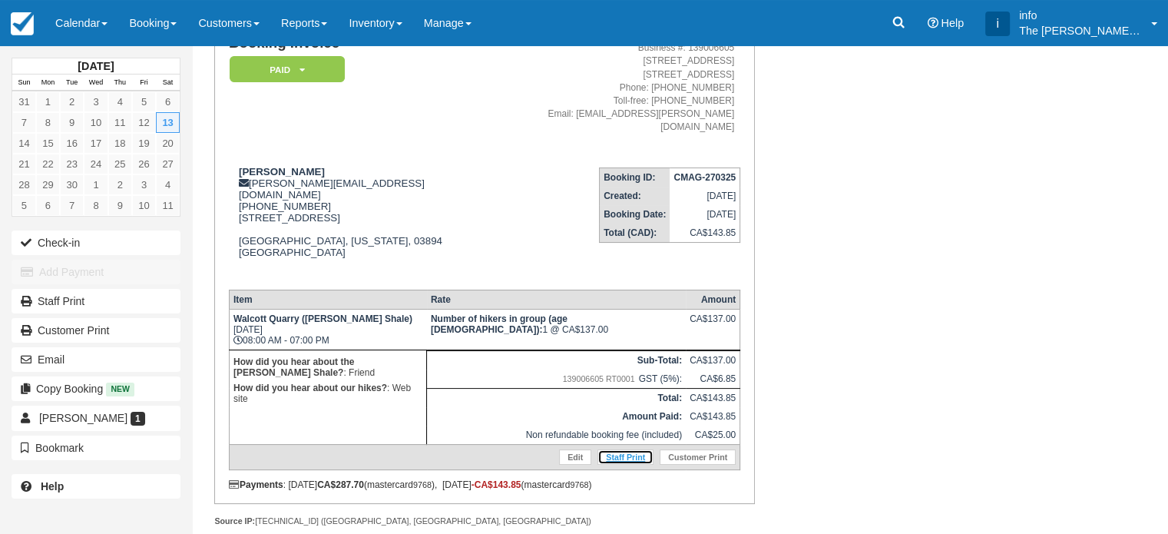
click at [620, 449] on link "Staff Print" at bounding box center [625, 456] width 56 height 15
